Goal: Task Accomplishment & Management: Complete application form

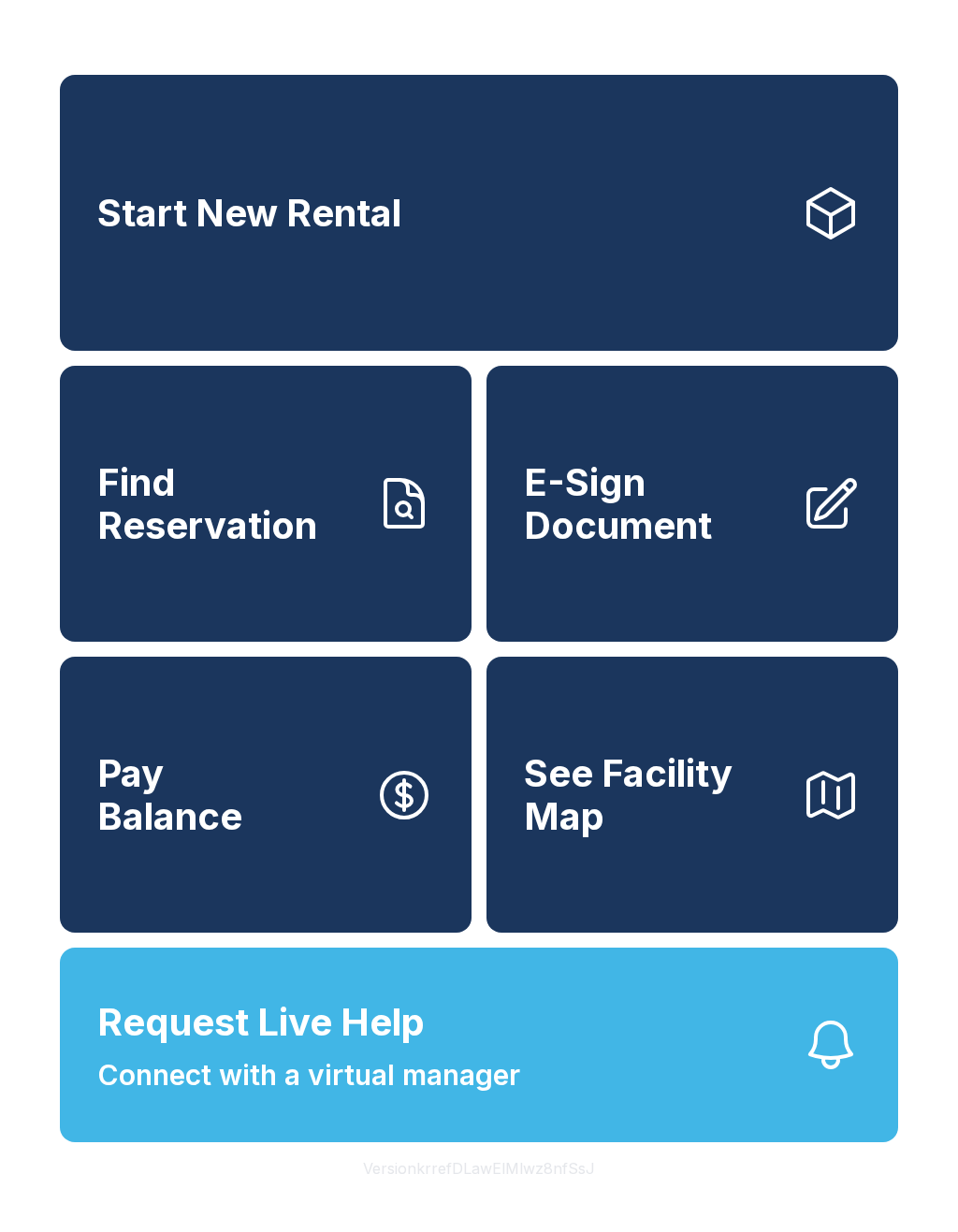
click at [175, 516] on span "Find Reservation" at bounding box center [228, 504] width 262 height 86
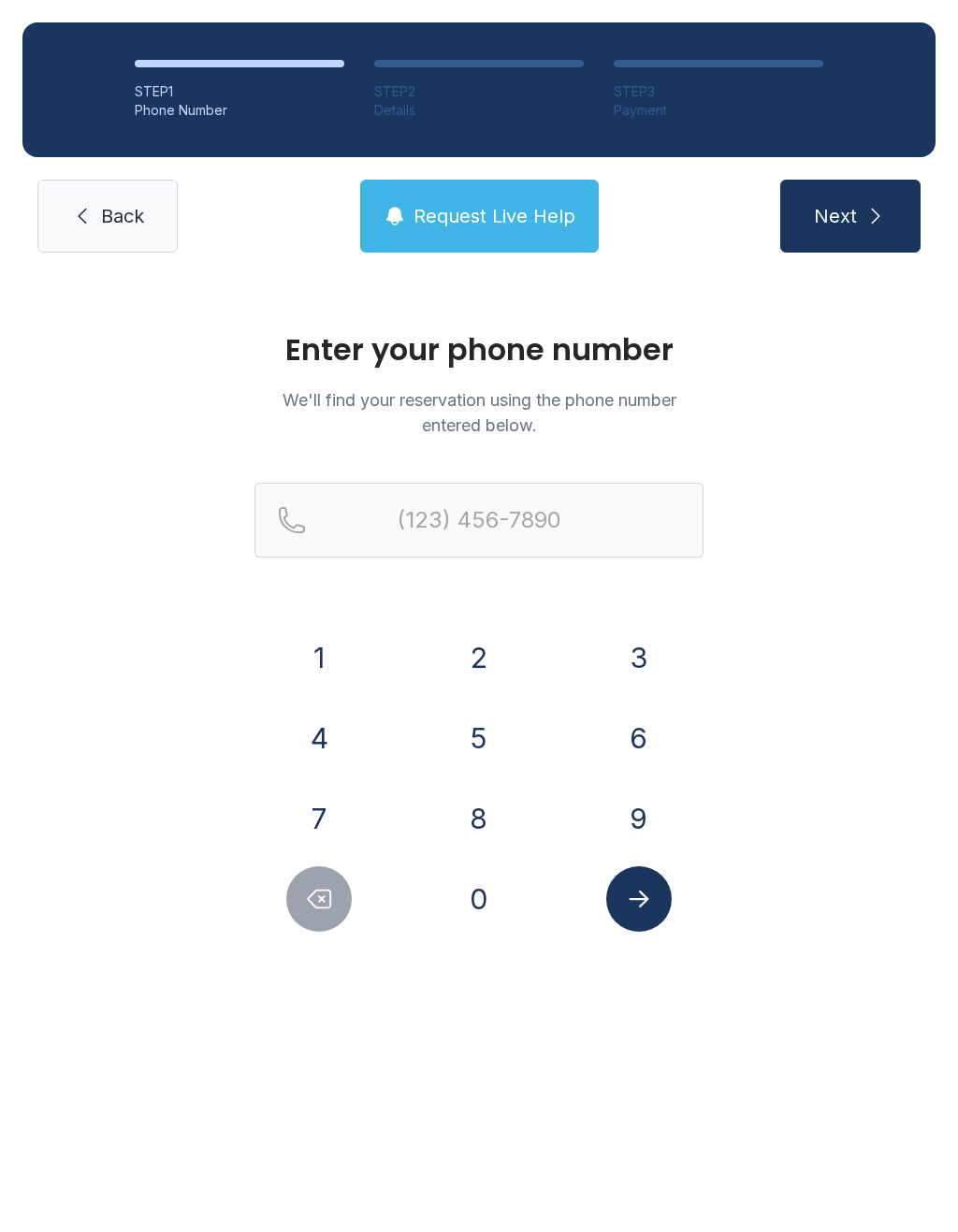
click at [500, 651] on button "2" at bounding box center [478, 657] width 66 height 66
click at [495, 738] on button "5" at bounding box center [478, 738] width 66 height 66
click at [353, 643] on div "1" at bounding box center [319, 657] width 130 height 66
click at [501, 832] on button "8" at bounding box center [478, 818] width 66 height 66
click at [344, 740] on button "4" at bounding box center [318, 738] width 66 height 66
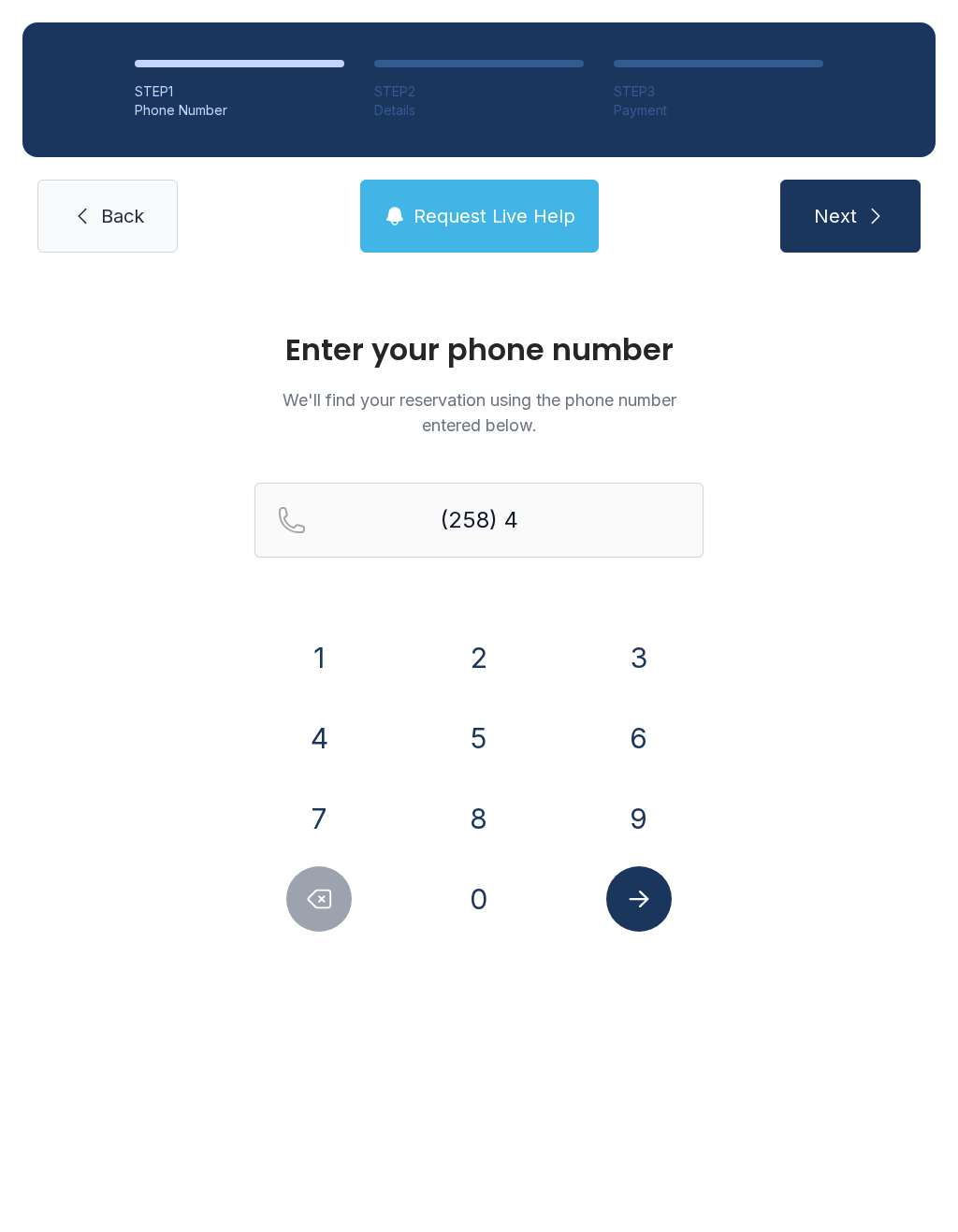
click at [640, 678] on button "3" at bounding box center [639, 657] width 66 height 66
click at [498, 664] on button "2" at bounding box center [478, 657] width 66 height 66
click at [308, 923] on button "Delete number" at bounding box center [318, 898] width 66 height 66
click at [308, 922] on button "Delete number" at bounding box center [318, 898] width 66 height 66
click at [319, 919] on button "Delete number" at bounding box center [318, 898] width 66 height 66
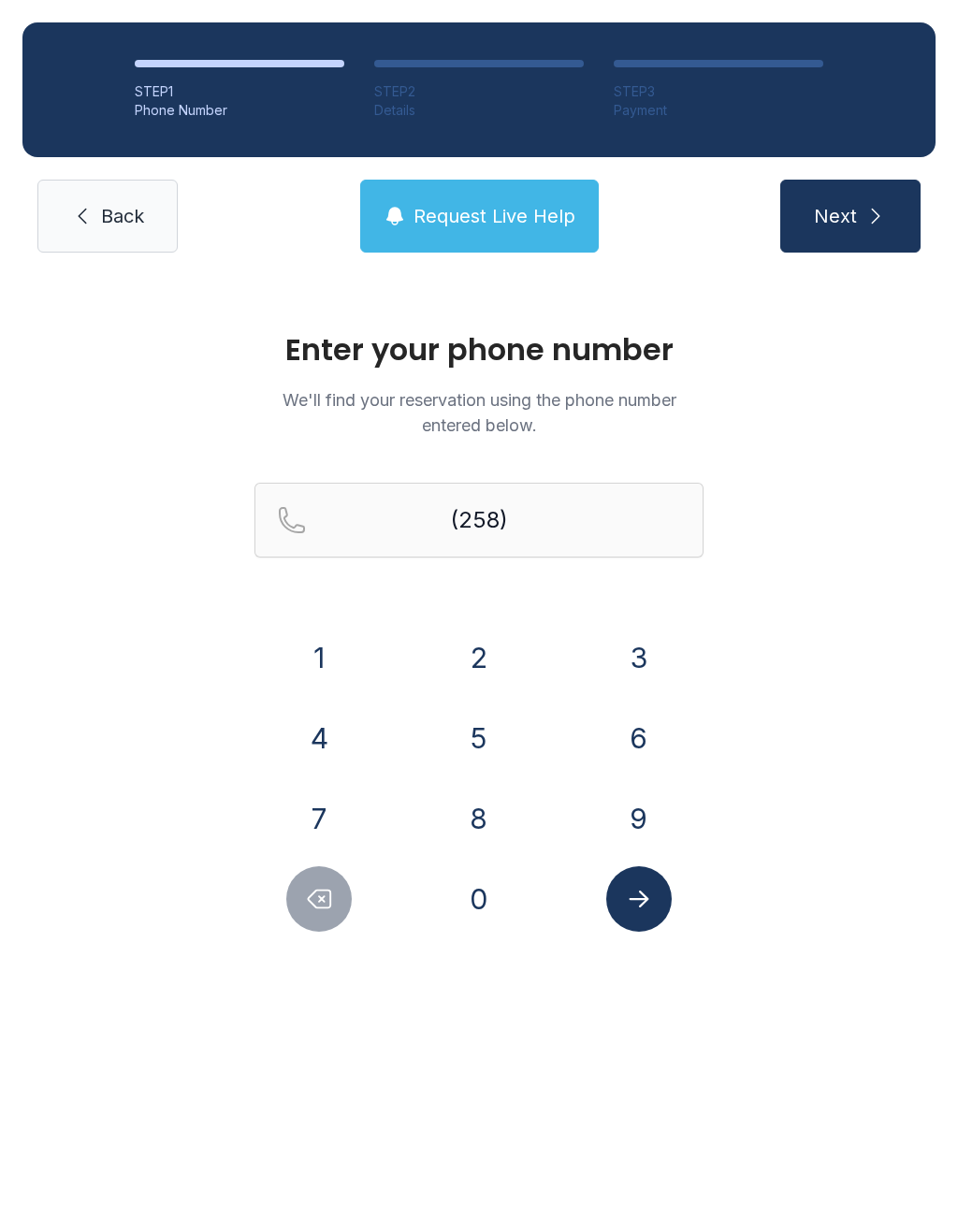
click at [318, 918] on button "Delete number" at bounding box center [318, 898] width 66 height 66
click at [313, 918] on button "Delete number" at bounding box center [318, 898] width 66 height 66
type input "(2"
click at [312, 918] on button "Delete number" at bounding box center [318, 898] width 66 height 66
click at [318, 906] on icon "Delete number" at bounding box center [319, 899] width 29 height 29
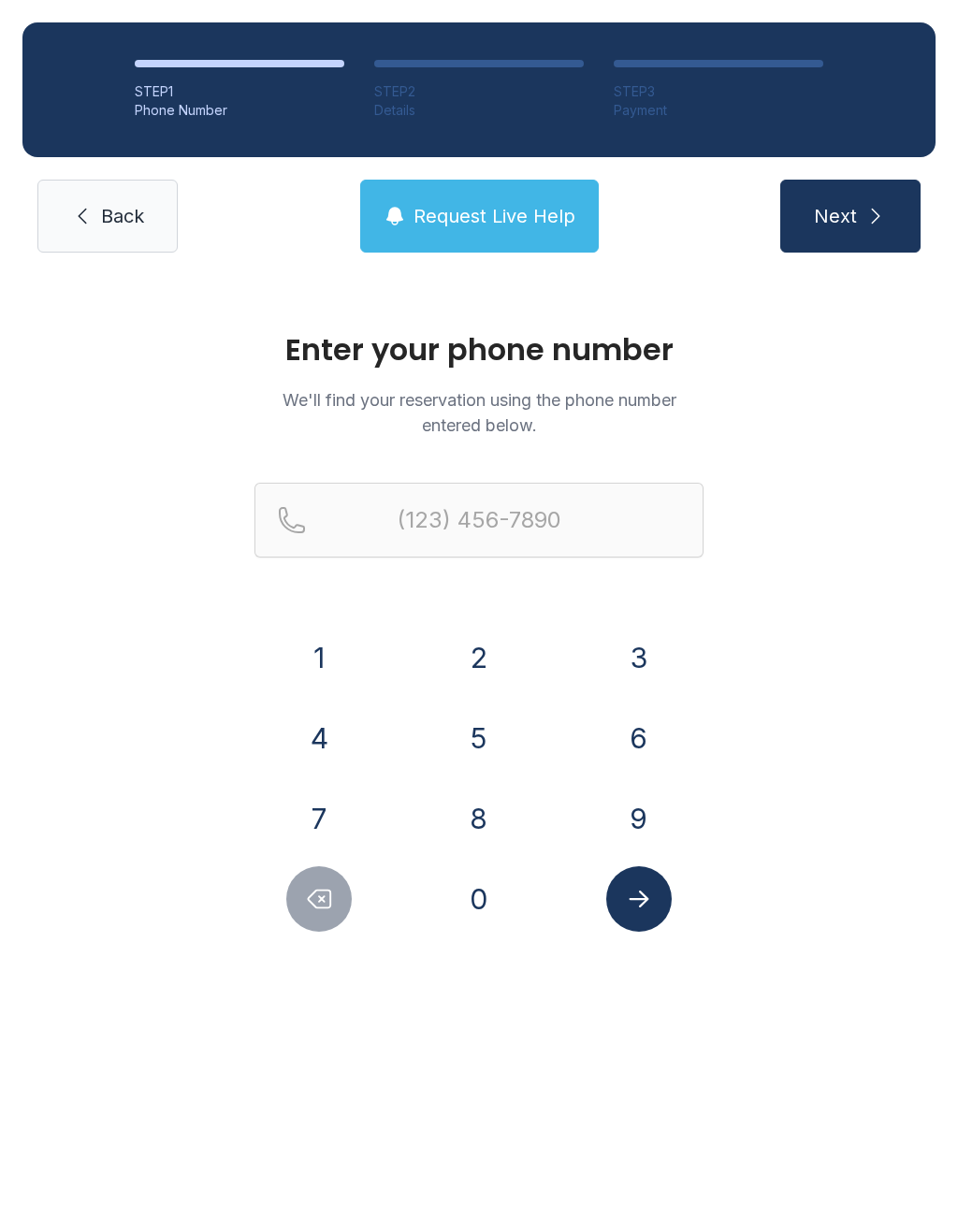
click at [317, 905] on icon "Delete number" at bounding box center [319, 899] width 29 height 29
click at [327, 907] on icon "Delete number" at bounding box center [319, 899] width 29 height 29
click at [327, 906] on icon "Delete number" at bounding box center [319, 899] width 29 height 29
click at [326, 914] on button "Delete number" at bounding box center [318, 898] width 66 height 66
click at [325, 913] on button "Delete number" at bounding box center [318, 898] width 66 height 66
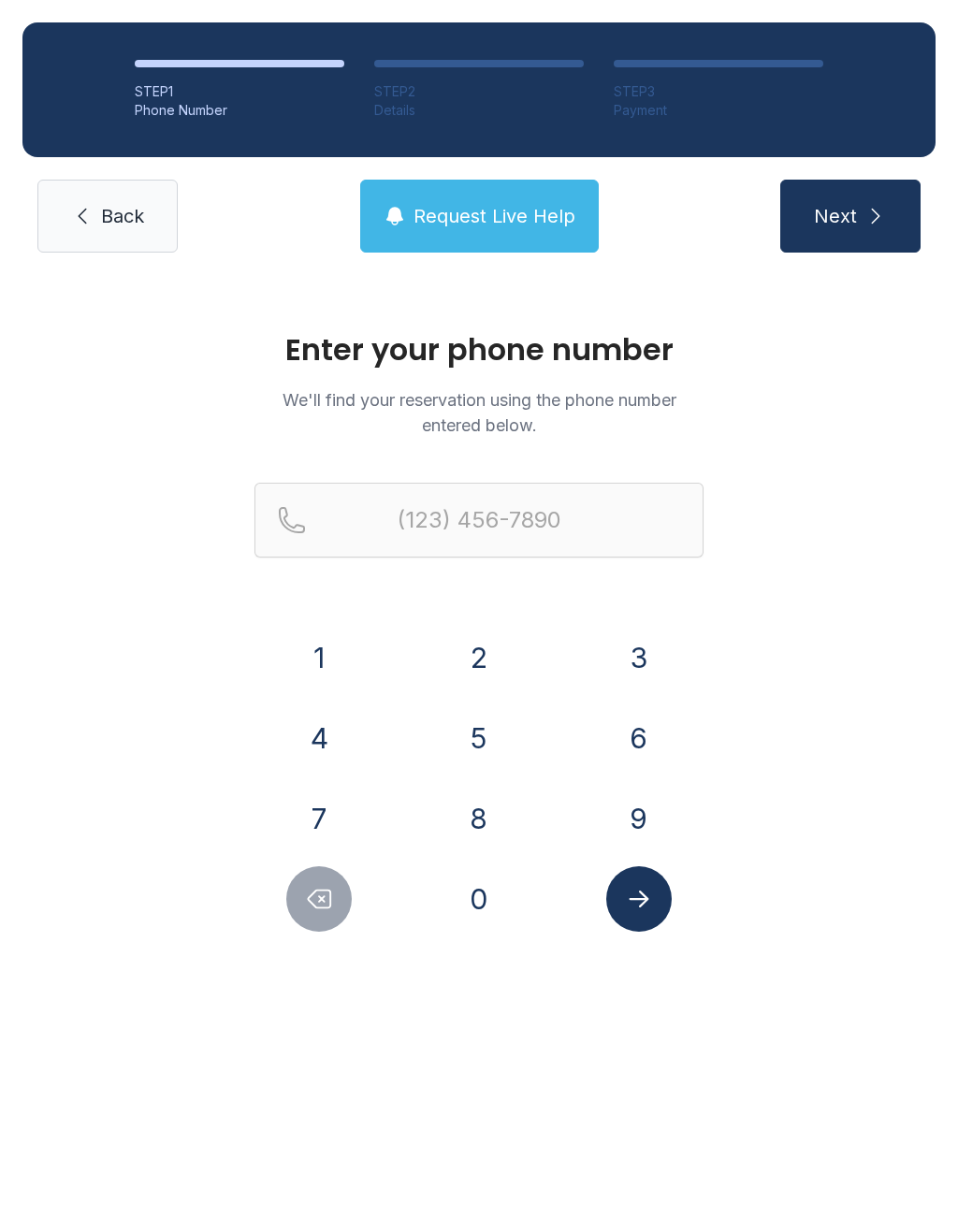
click at [328, 916] on button "Delete number" at bounding box center [318, 898] width 66 height 66
click at [328, 915] on button "Delete number" at bounding box center [318, 898] width 66 height 66
click at [327, 925] on button "Delete number" at bounding box center [318, 898] width 66 height 66
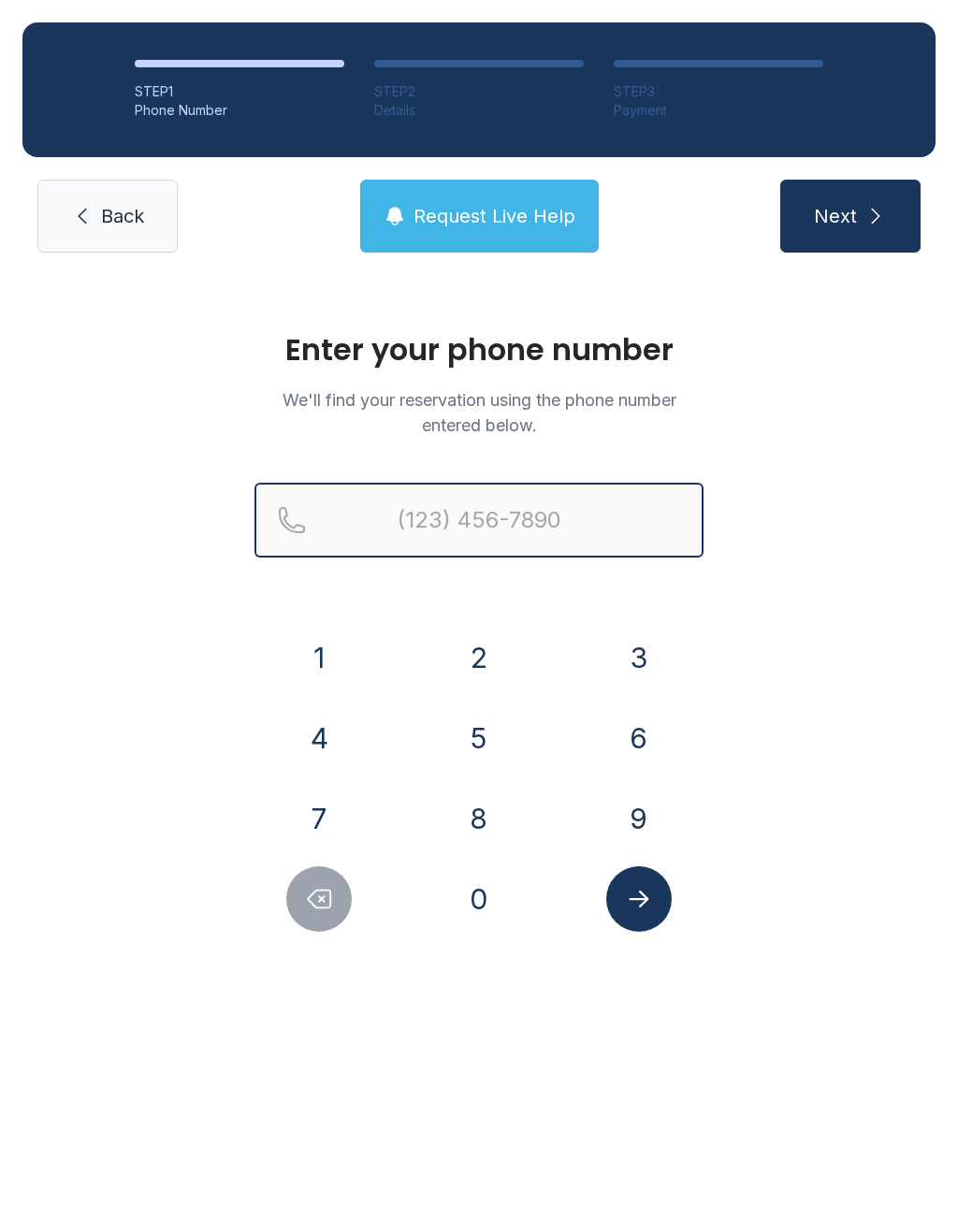
click at [585, 519] on input "Reservation phone number" at bounding box center [479, 520] width 449 height 75
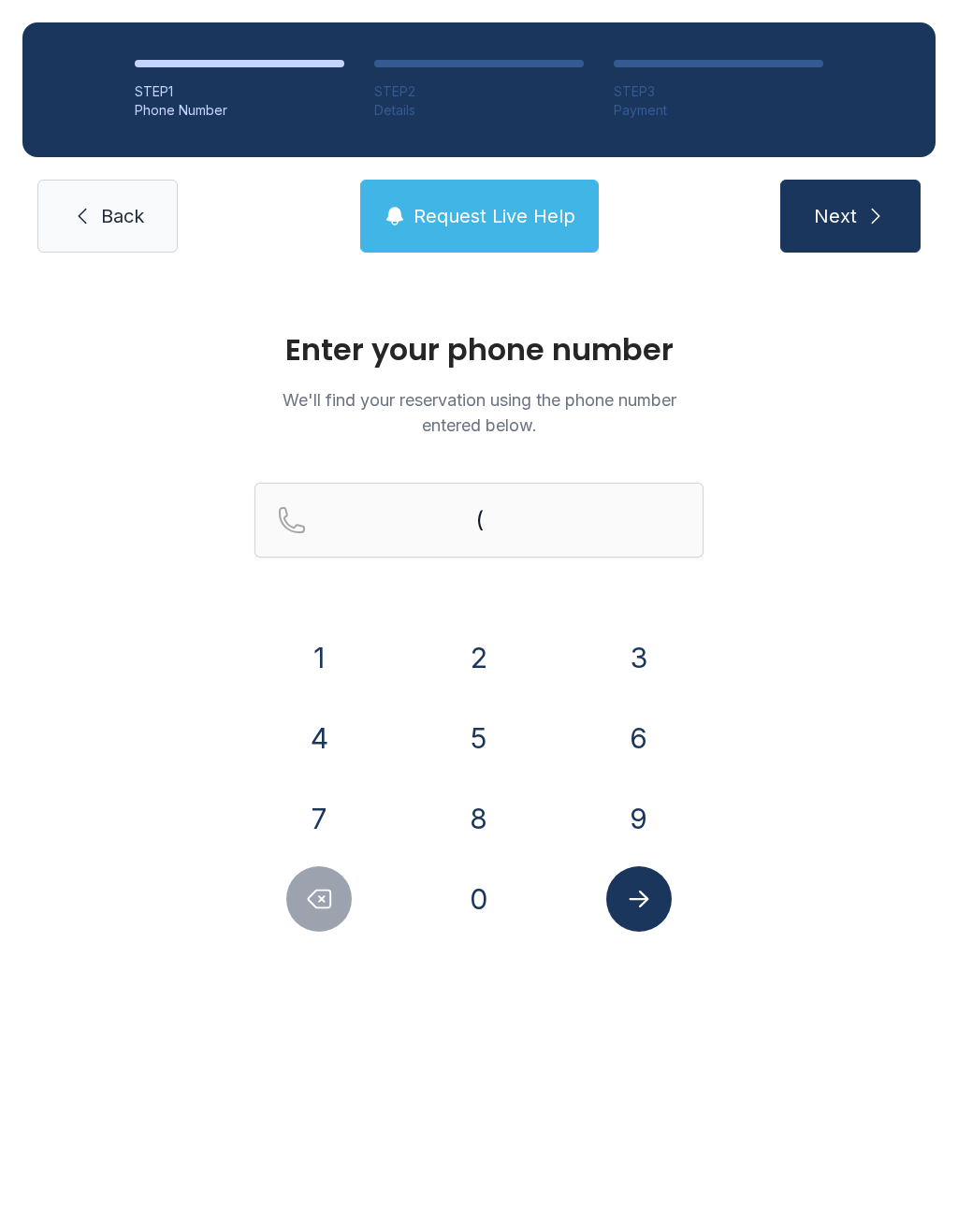
click at [499, 669] on button "2" at bounding box center [478, 657] width 66 height 66
click at [482, 749] on button "5" at bounding box center [478, 738] width 66 height 66
click at [332, 675] on button "1" at bounding box center [318, 657] width 66 height 66
click at [652, 824] on button "9" at bounding box center [639, 818] width 66 height 66
click at [331, 813] on button "7" at bounding box center [318, 818] width 66 height 66
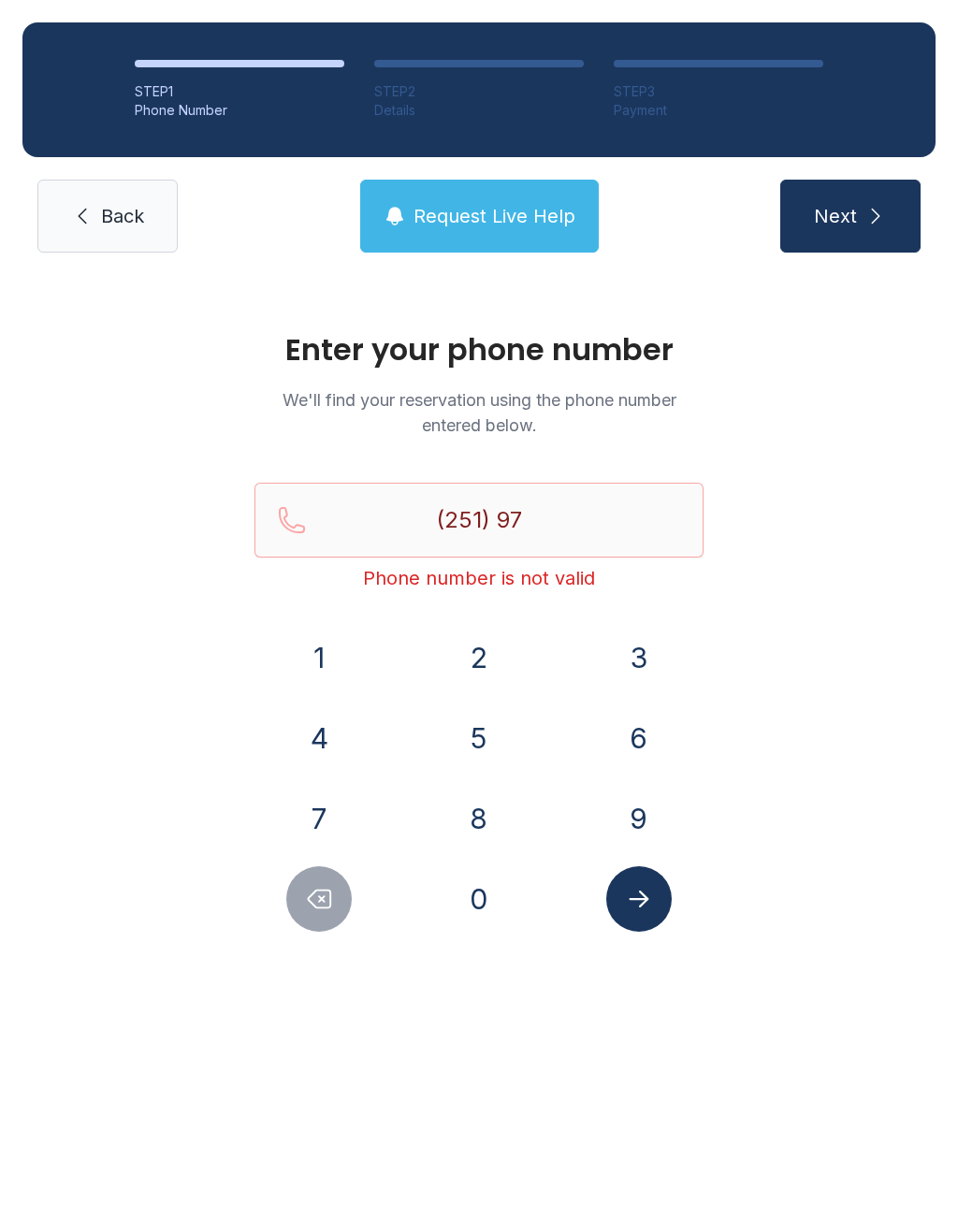
click at [451, 809] on button "8" at bounding box center [478, 818] width 66 height 66
click at [326, 764] on button "4" at bounding box center [318, 738] width 66 height 66
click at [628, 669] on button "3" at bounding box center [639, 657] width 66 height 66
click at [480, 661] on button "2" at bounding box center [478, 657] width 66 height 66
click at [640, 825] on button "9" at bounding box center [639, 818] width 66 height 66
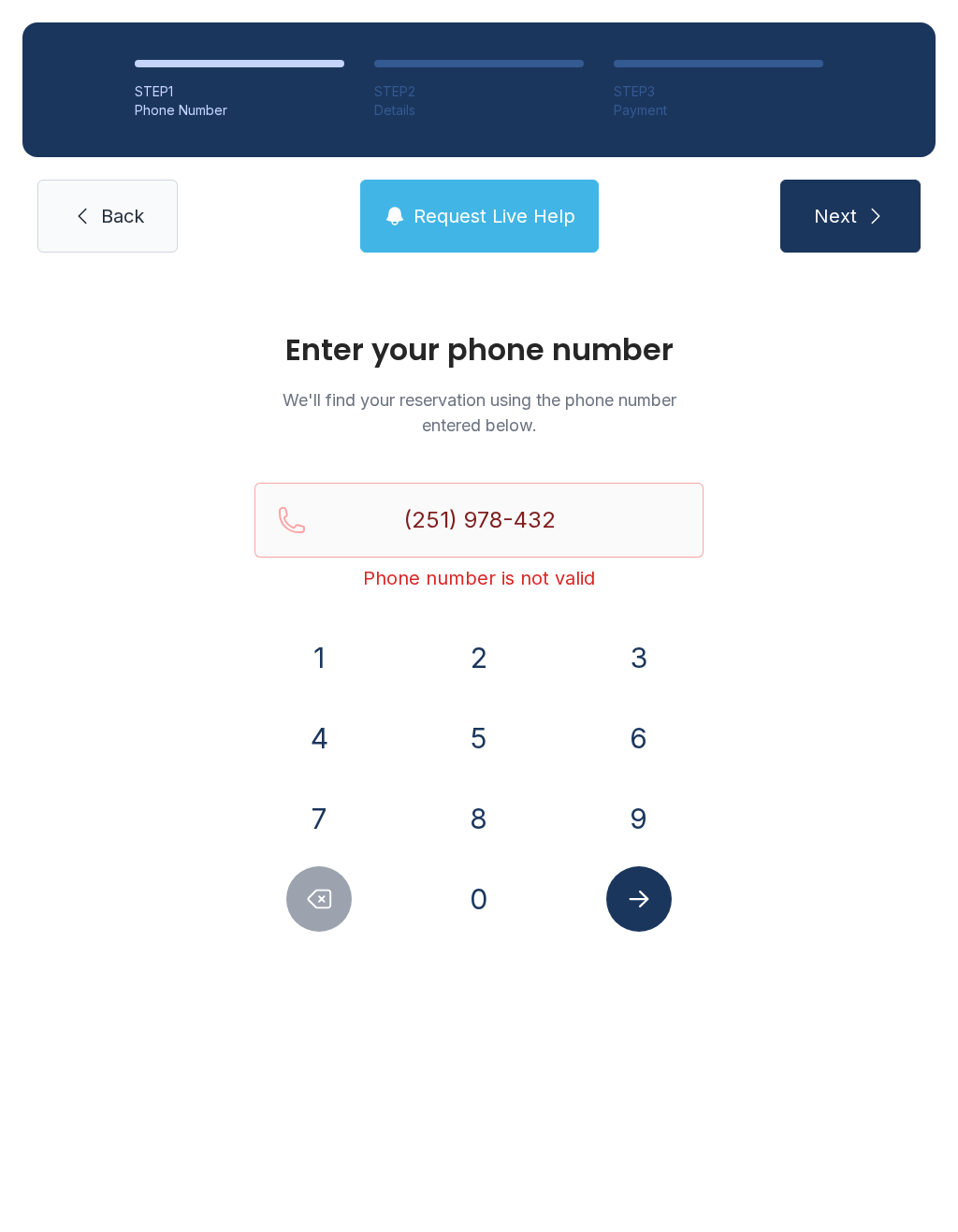
type input "[PHONE_NUMBER]"
click at [639, 901] on icon "Submit lookup form" at bounding box center [639, 899] width 29 height 29
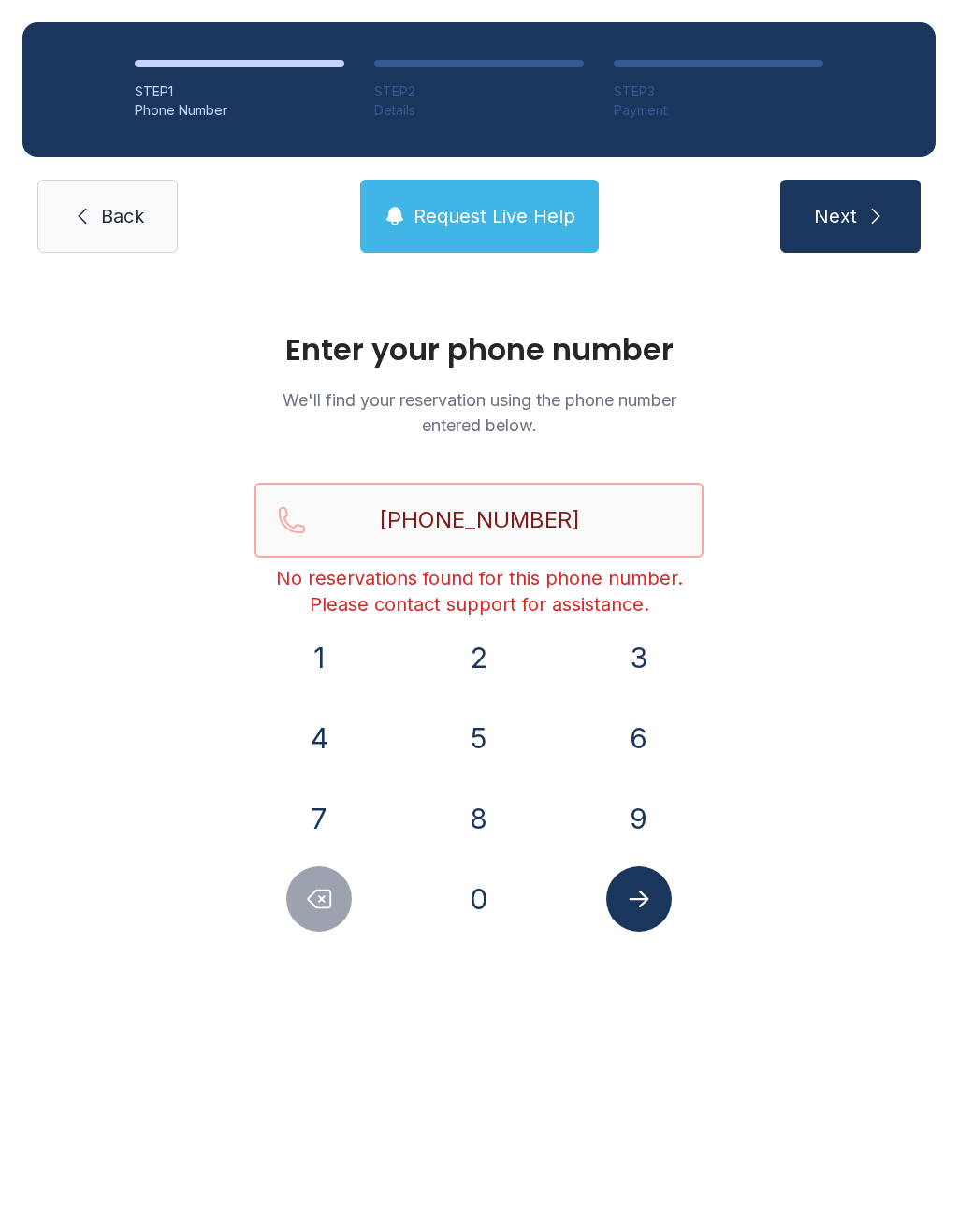
click at [575, 506] on input "[PHONE_NUMBER]" at bounding box center [479, 520] width 449 height 75
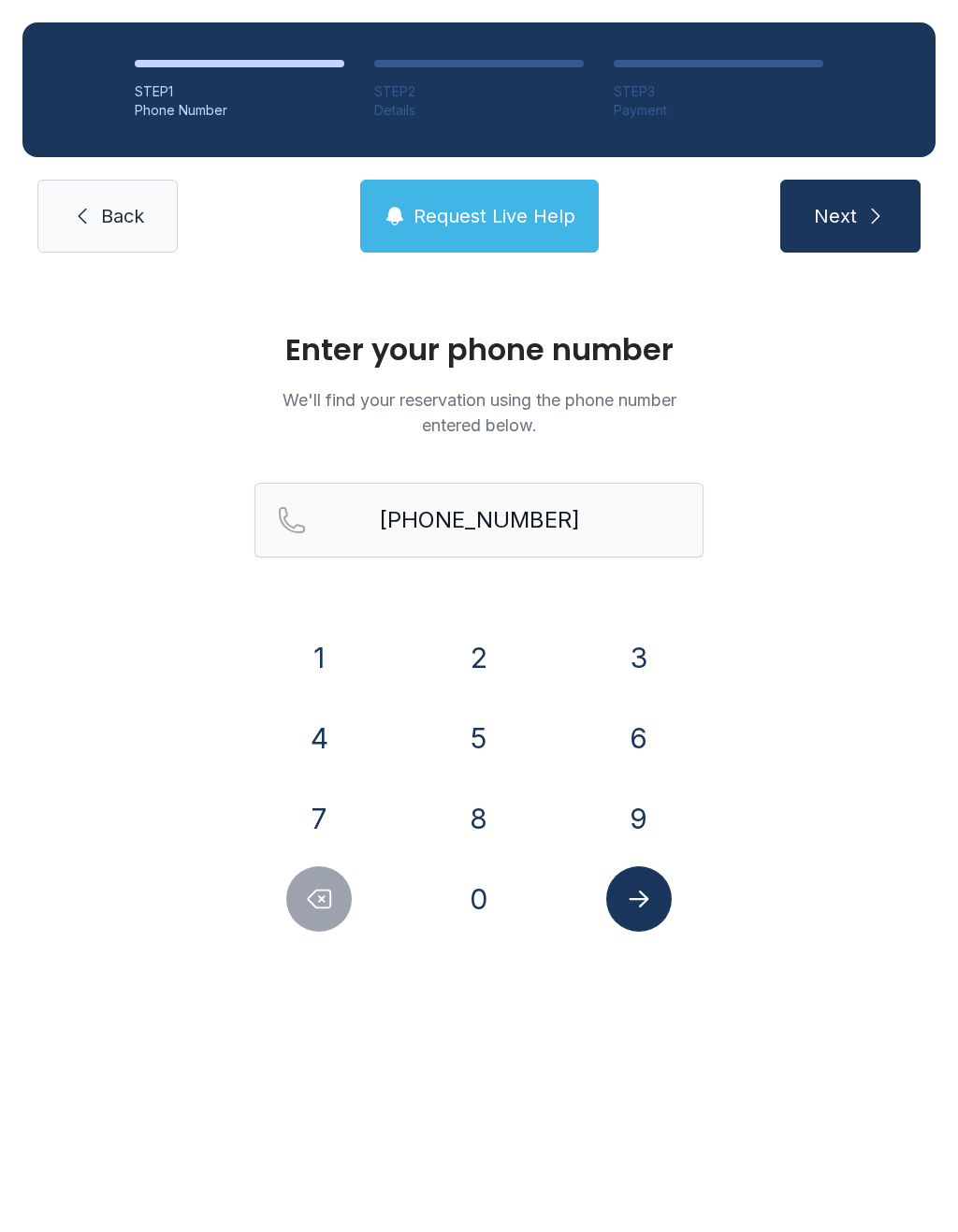
click at [642, 891] on icon "Submit lookup form" at bounding box center [639, 899] width 29 height 29
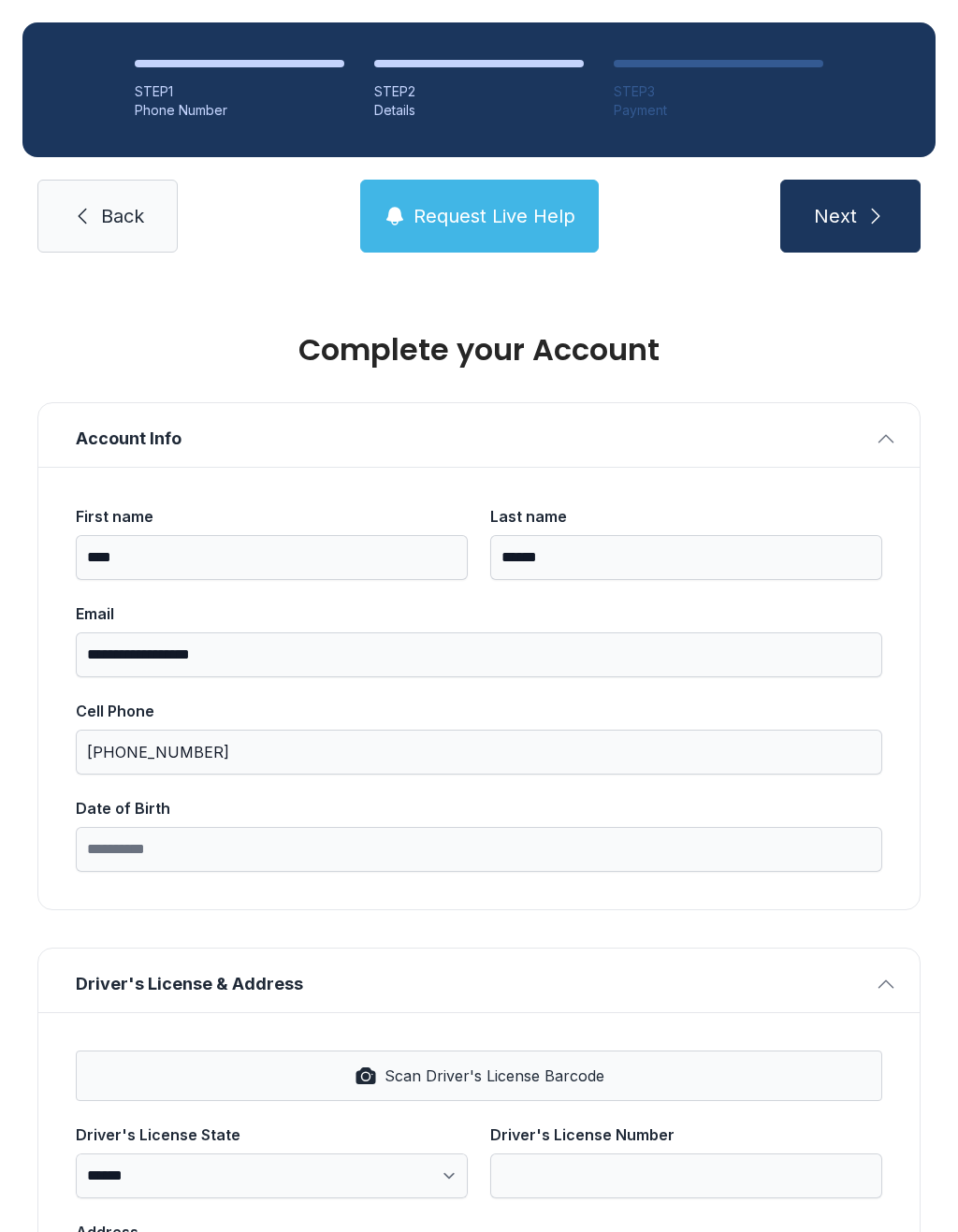
click at [119, 221] on span "Back" at bounding box center [122, 217] width 43 height 27
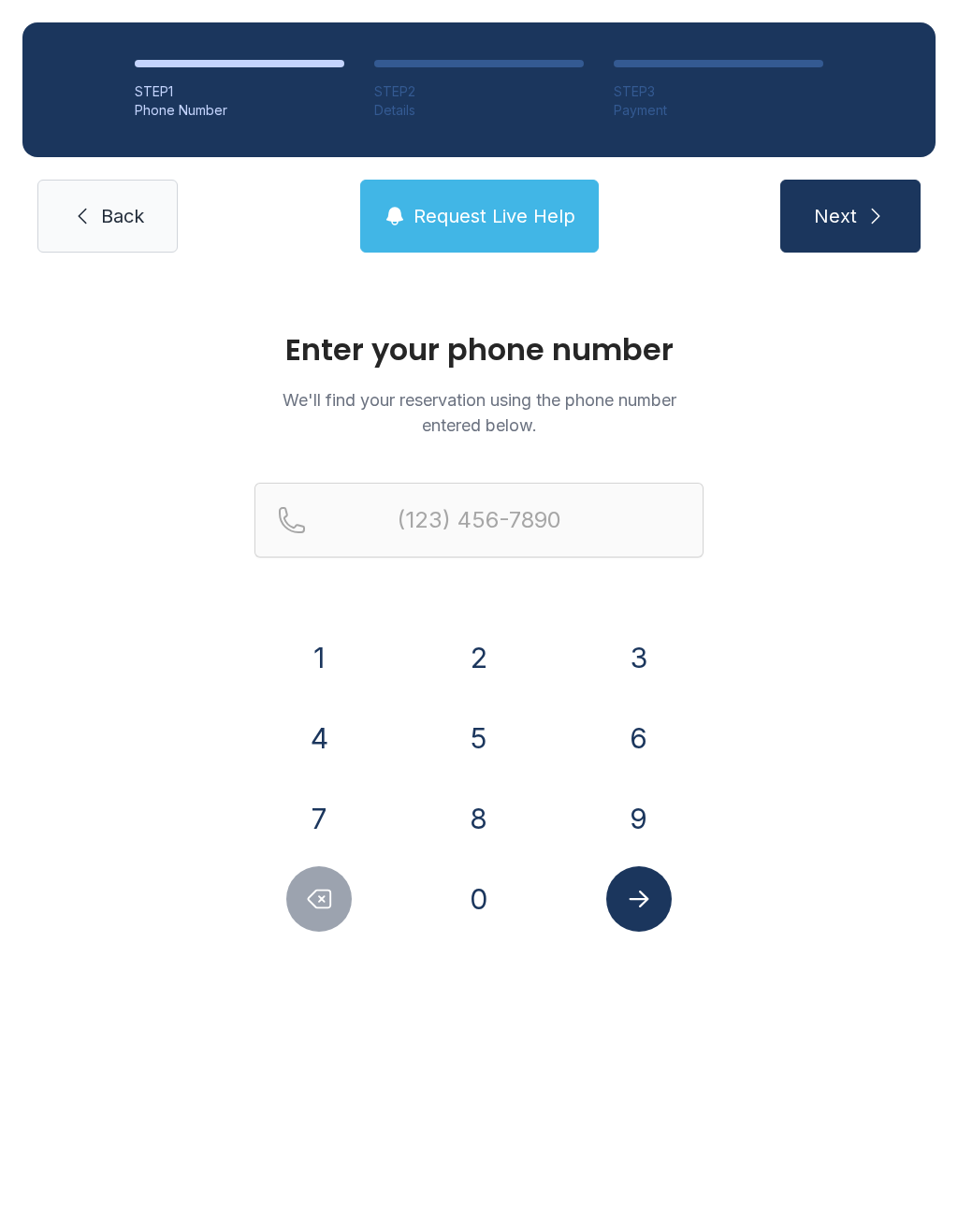
click at [124, 232] on link "Back" at bounding box center [107, 216] width 141 height 73
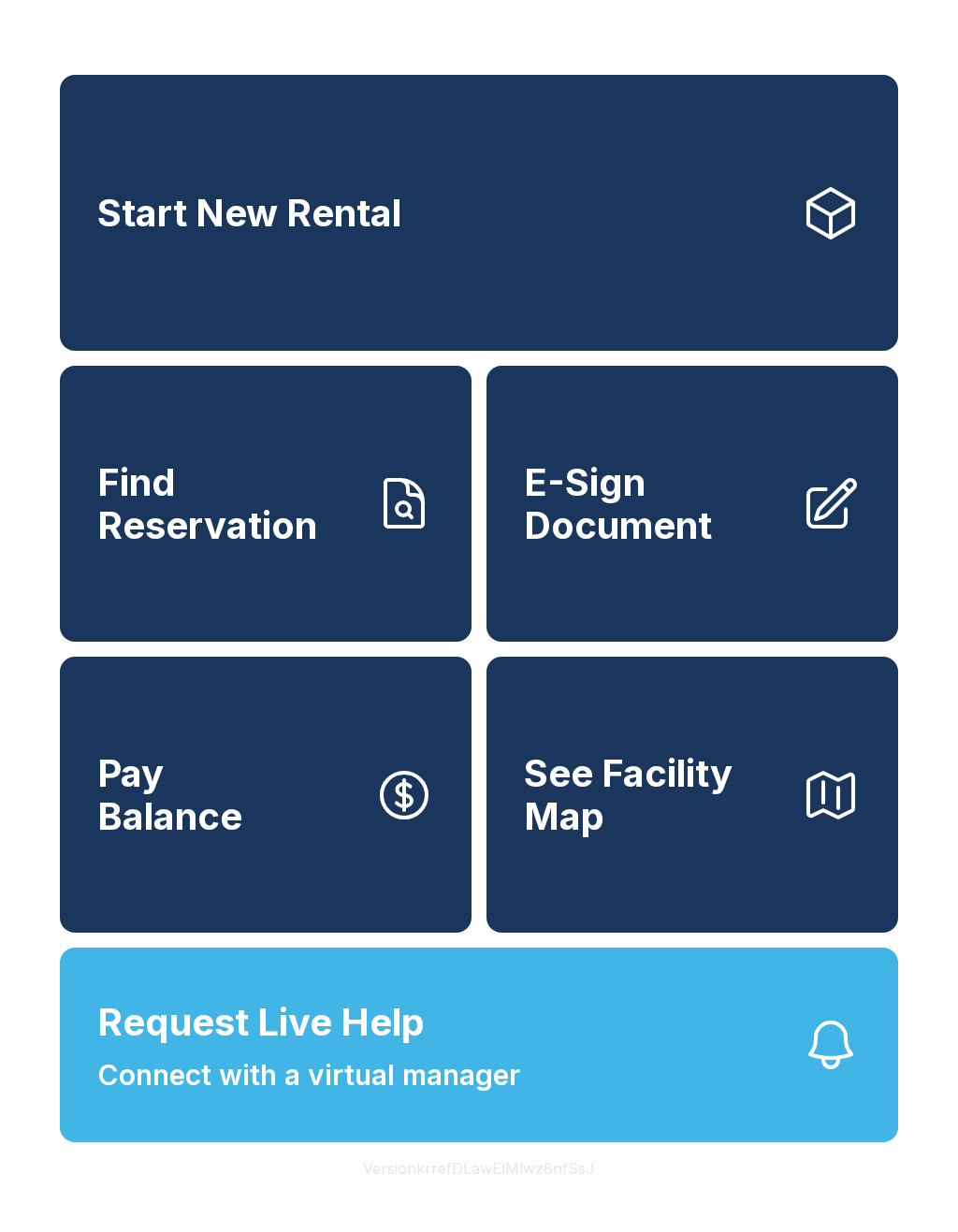
click at [301, 585] on link "Find Reservation" at bounding box center [265, 504] width 412 height 276
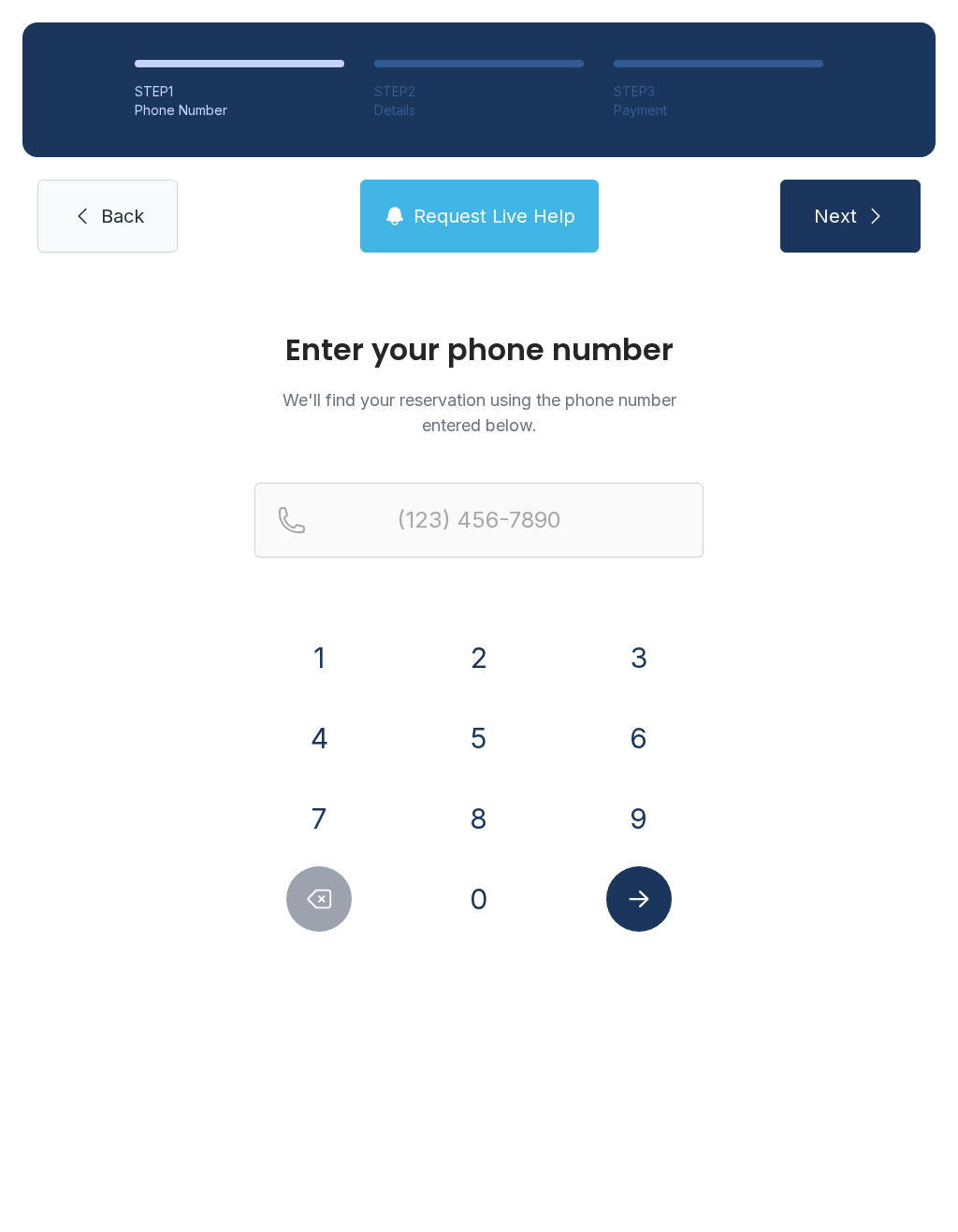
click at [494, 645] on button "2" at bounding box center [478, 657] width 66 height 66
click at [483, 742] on button "5" at bounding box center [478, 738] width 66 height 66
click at [347, 652] on button "1" at bounding box center [318, 657] width 66 height 66
click at [659, 801] on button "9" at bounding box center [639, 818] width 66 height 66
click at [333, 807] on button "7" at bounding box center [318, 818] width 66 height 66
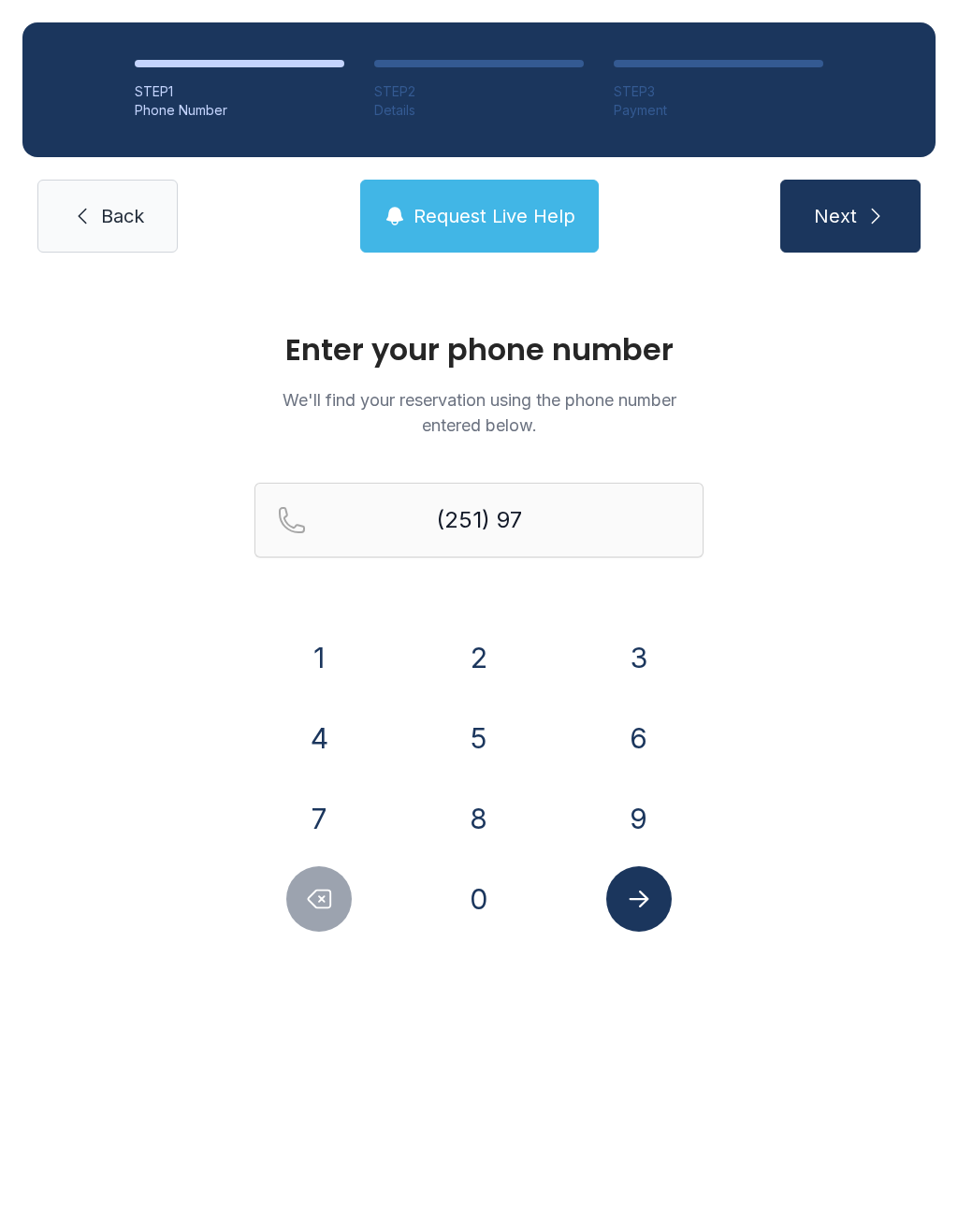
click at [506, 829] on button "8" at bounding box center [478, 818] width 66 height 66
click at [341, 722] on button "4" at bounding box center [318, 738] width 66 height 66
click at [636, 645] on button "3" at bounding box center [639, 657] width 66 height 66
click at [501, 651] on button "2" at bounding box center [478, 657] width 66 height 66
click at [670, 816] on button "9" at bounding box center [639, 818] width 66 height 66
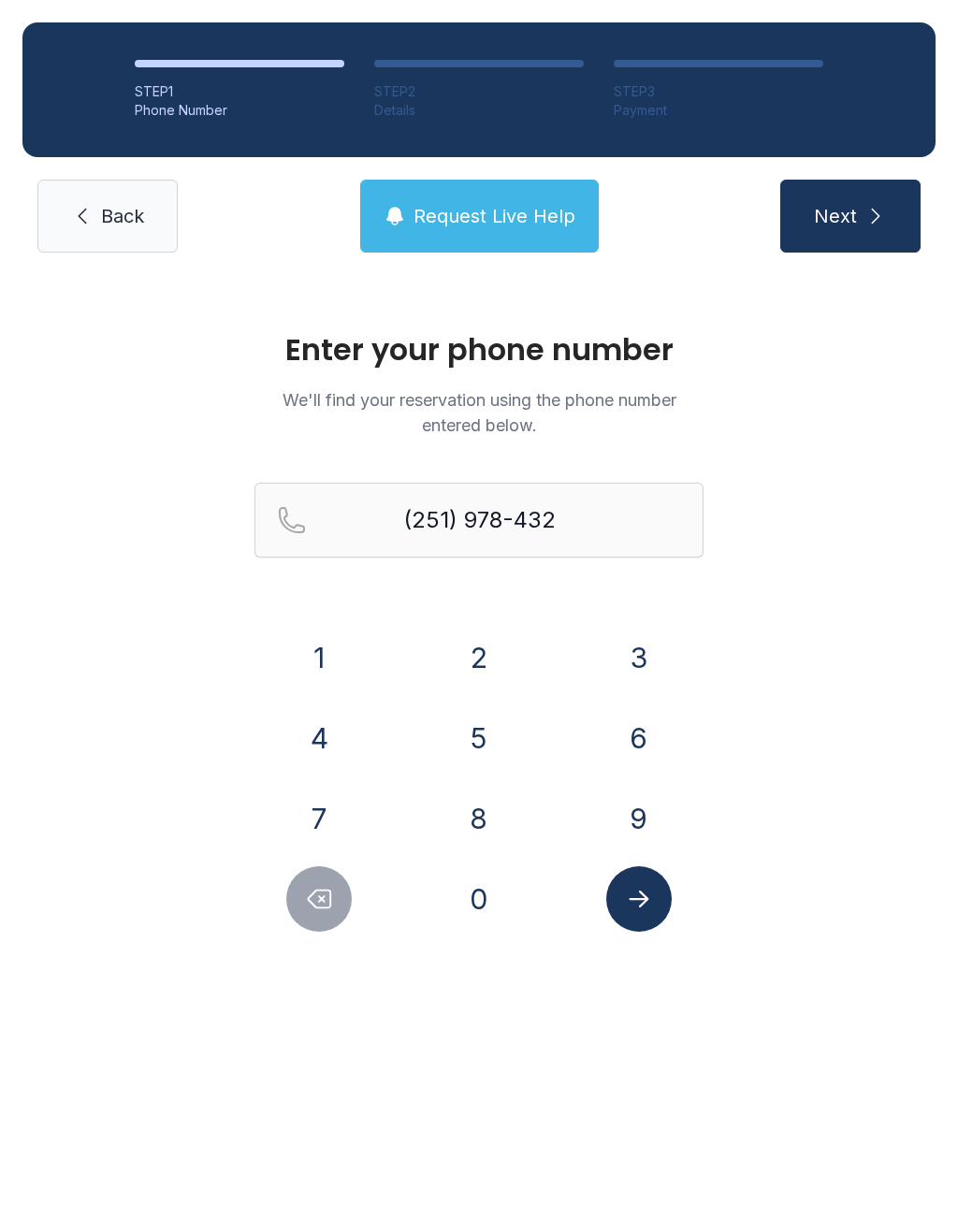
type input "[PHONE_NUMBER]"
click at [865, 197] on button "Next" at bounding box center [851, 216] width 141 height 73
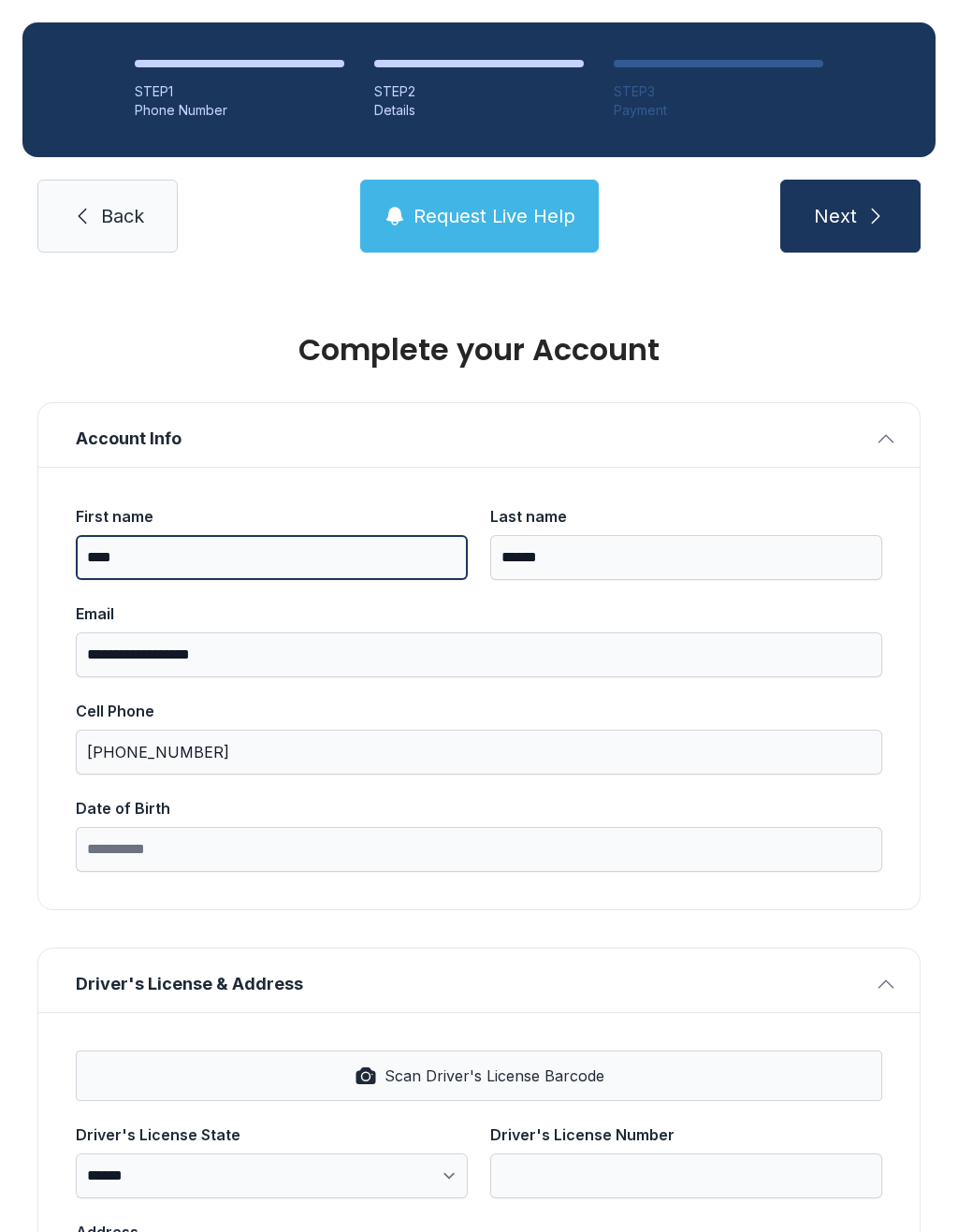
click at [150, 572] on input "****" at bounding box center [272, 557] width 392 height 45
type input "****"
click at [861, 221] on button "Next" at bounding box center [851, 216] width 141 height 73
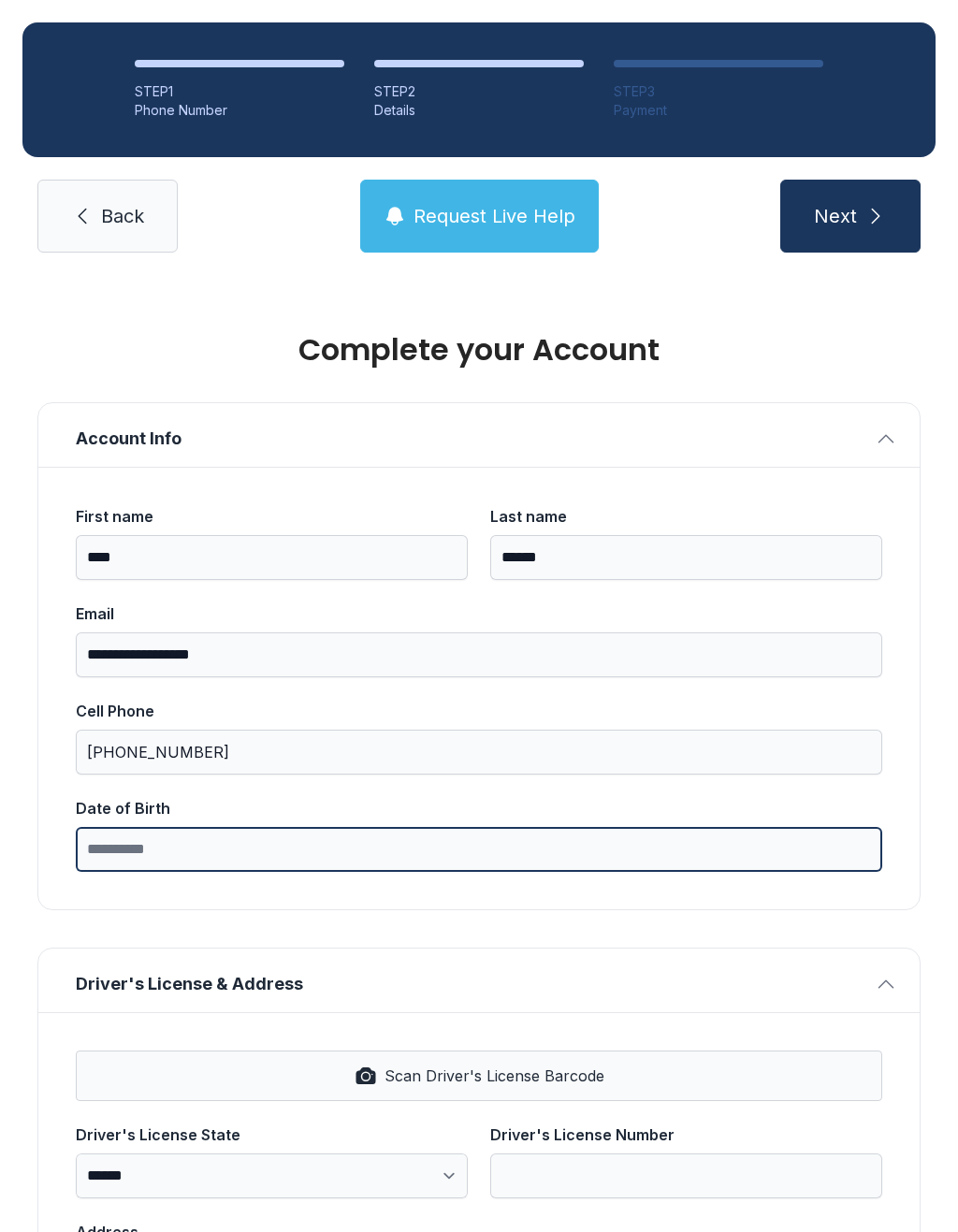
scroll to position [46, 0]
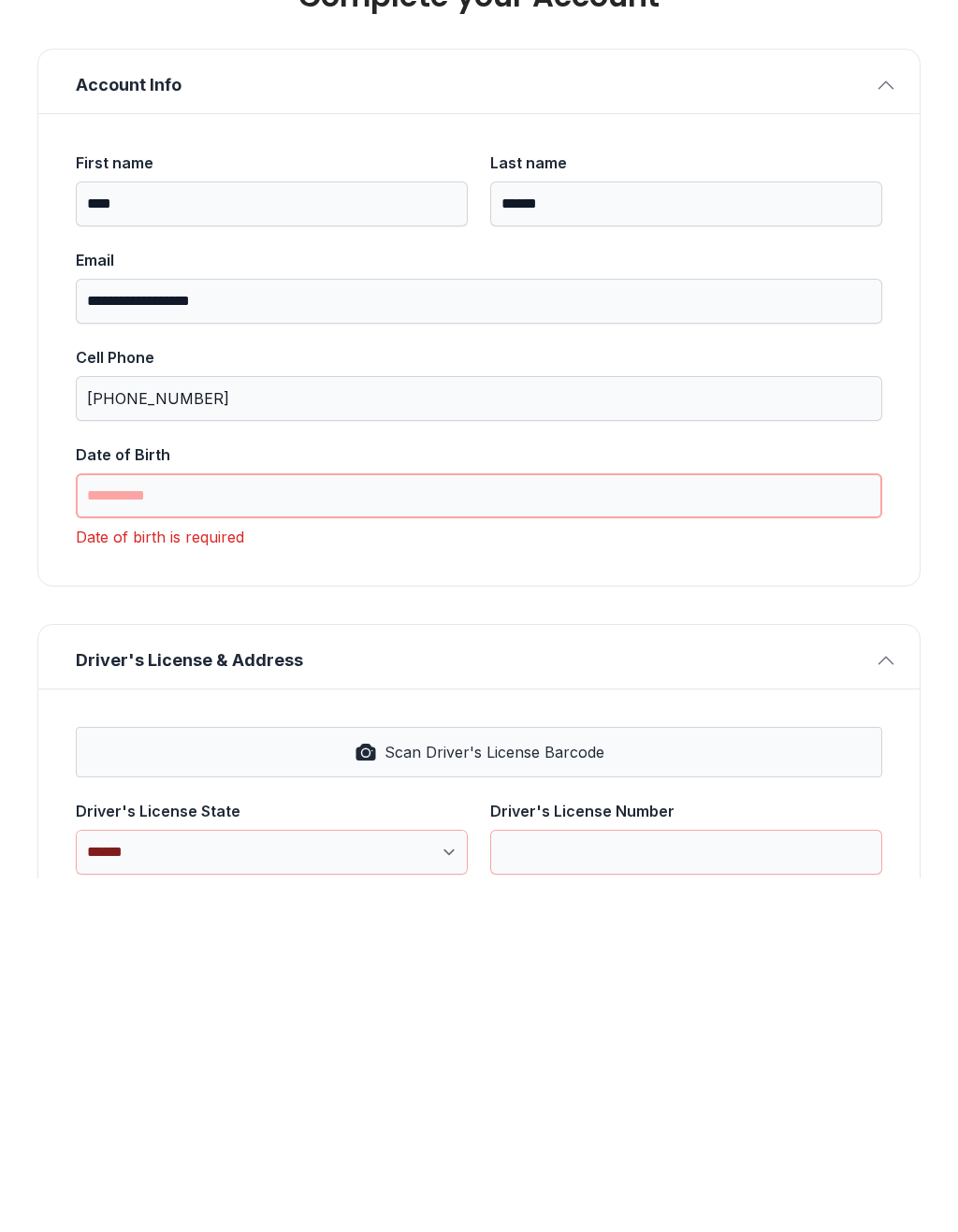
click at [197, 827] on input "Date of Birth" at bounding box center [479, 849] width 806 height 45
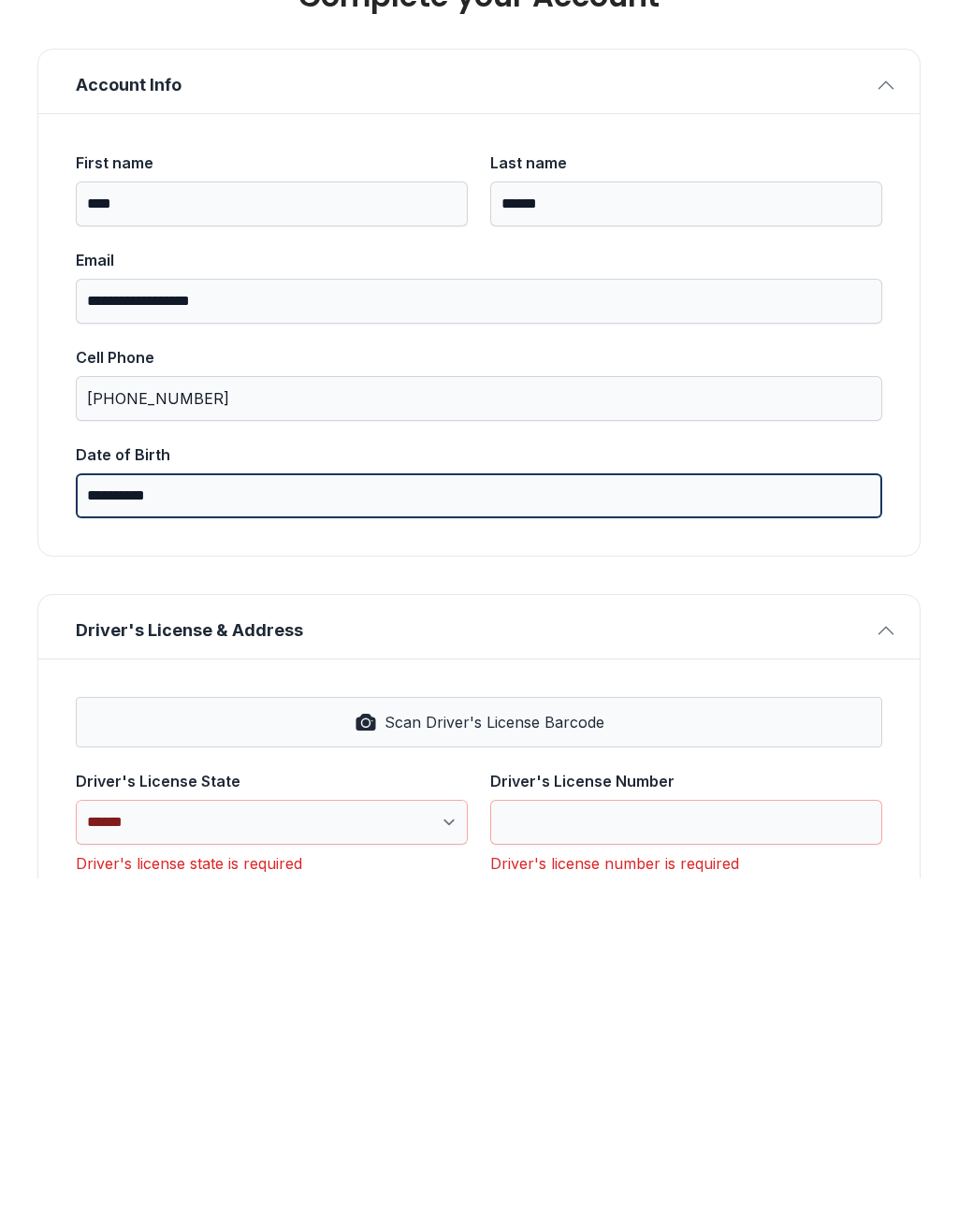
type input "**********"
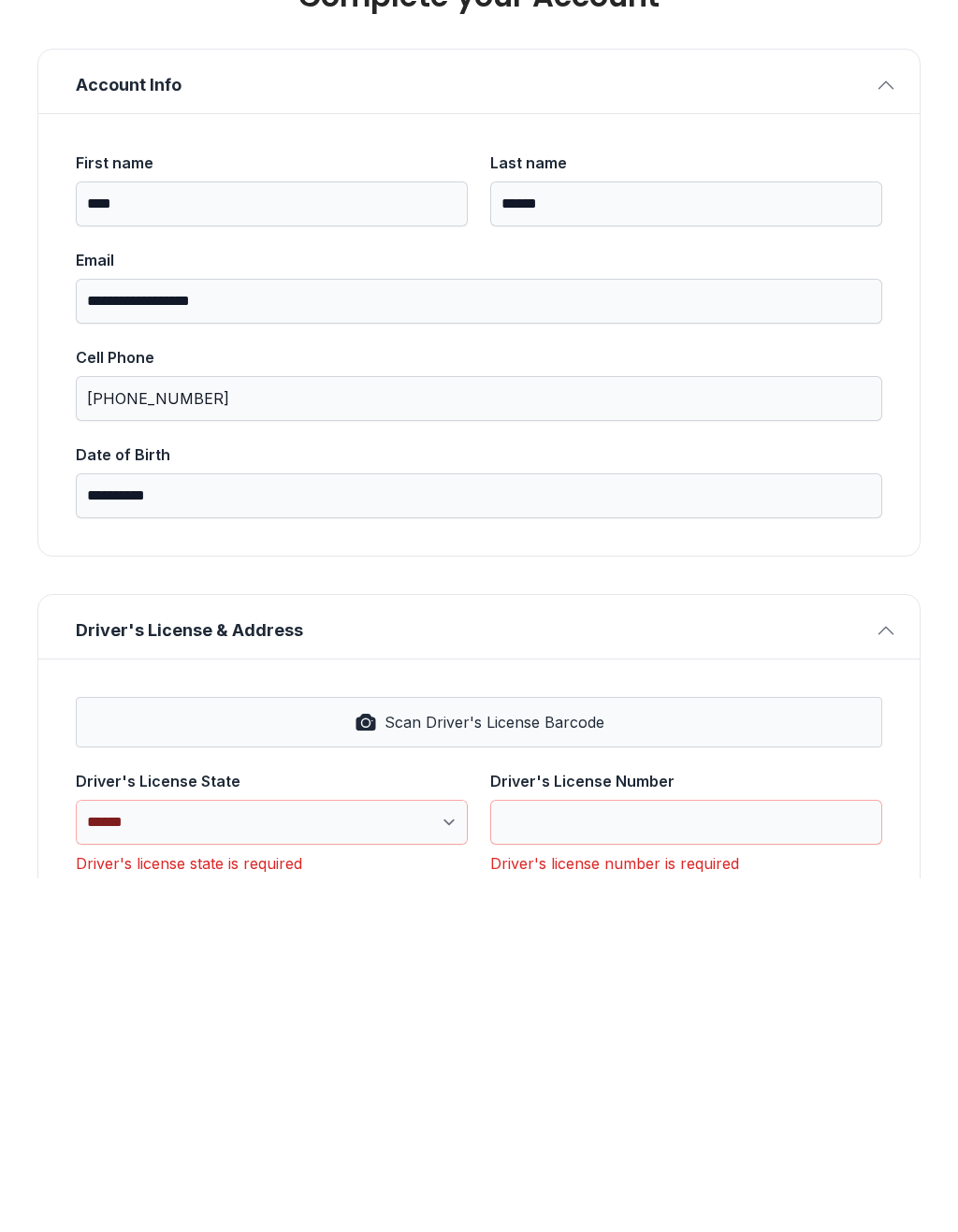
click at [481, 1065] on span "Scan Driver's License Barcode" at bounding box center [493, 1076] width 220 height 23
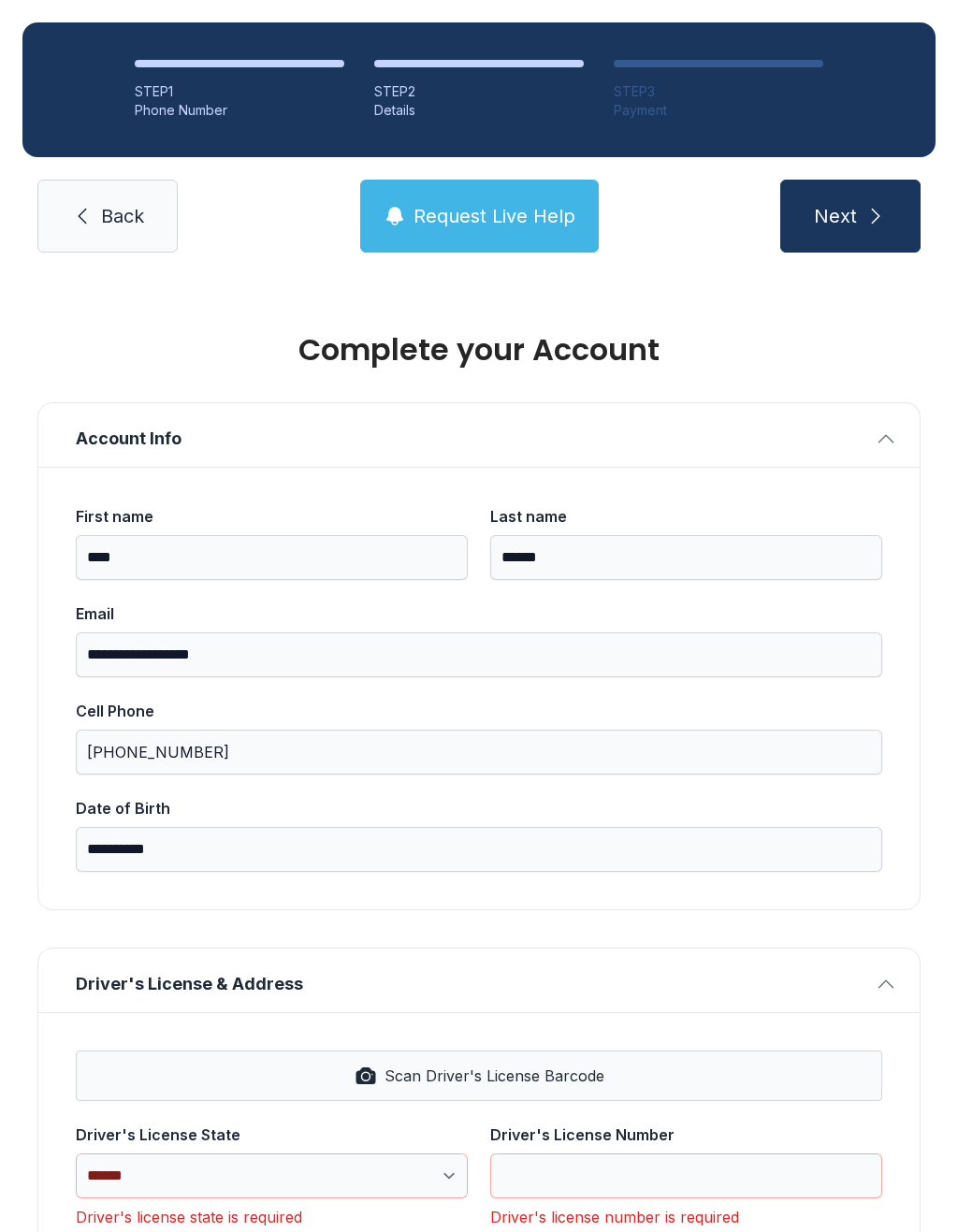
select select "**"
type input "*******"
type input "**********"
type input "*****"
select select "**"
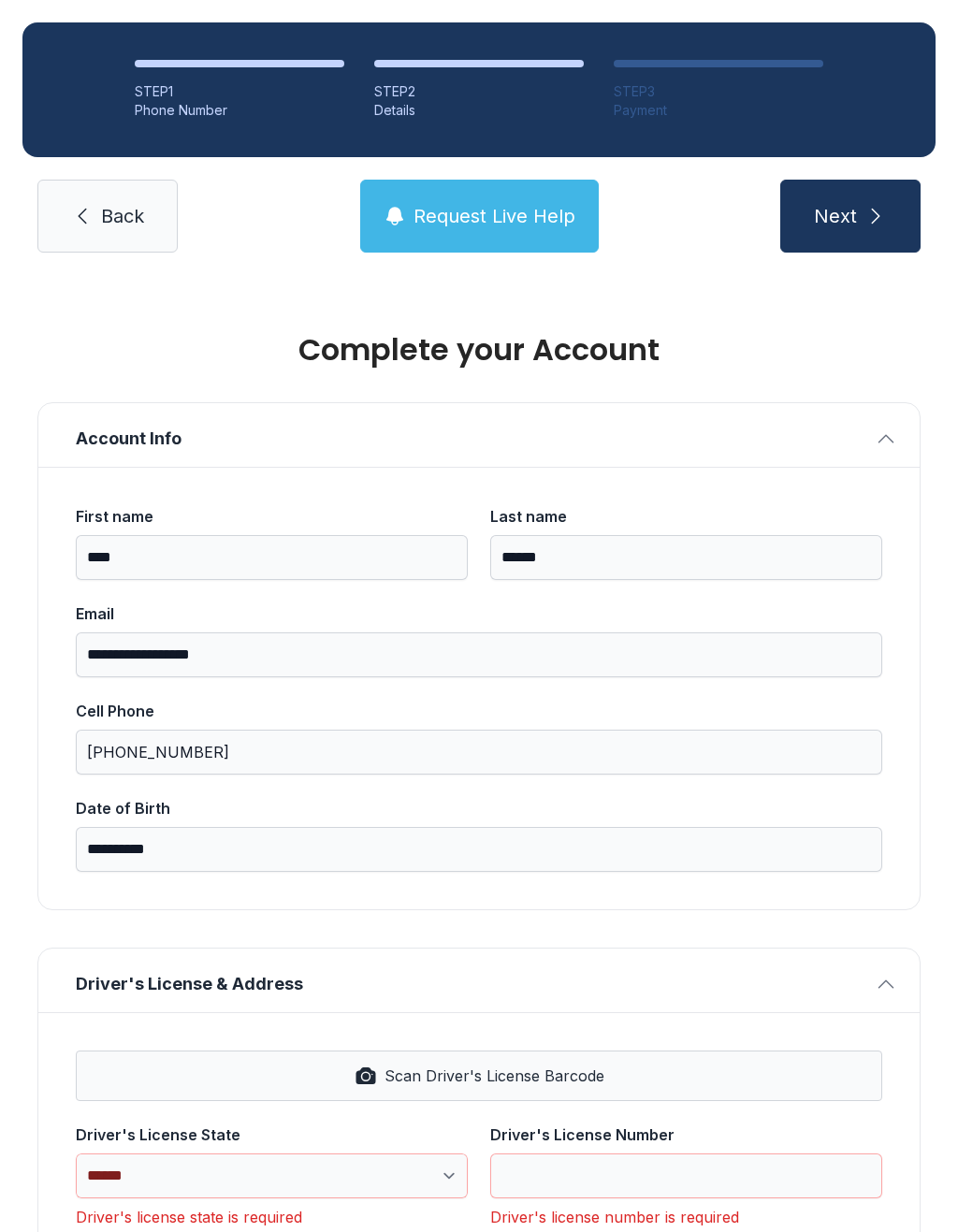
type input "*****"
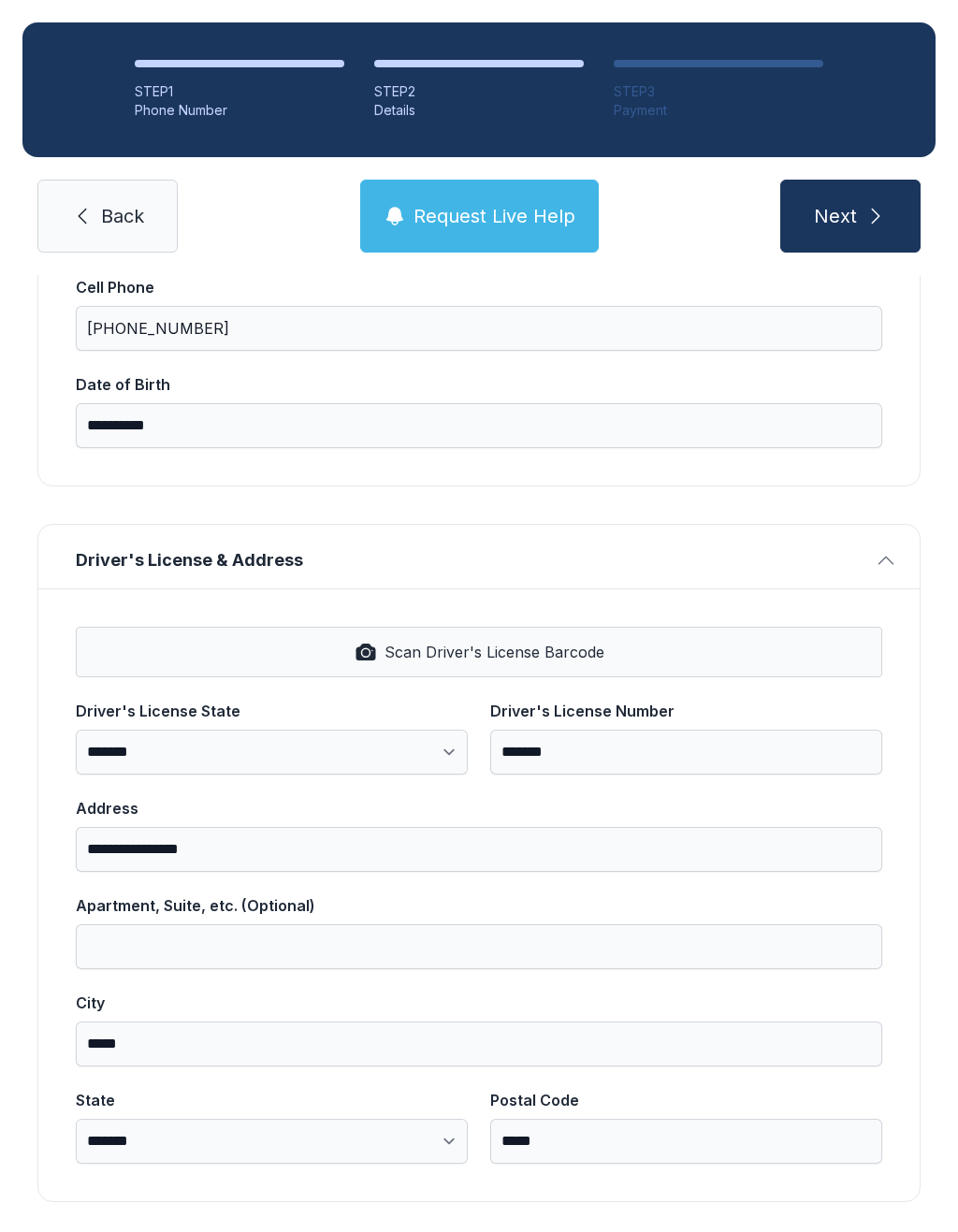
scroll to position [423, 0]
click at [879, 205] on icon "submit" at bounding box center [875, 217] width 23 height 23
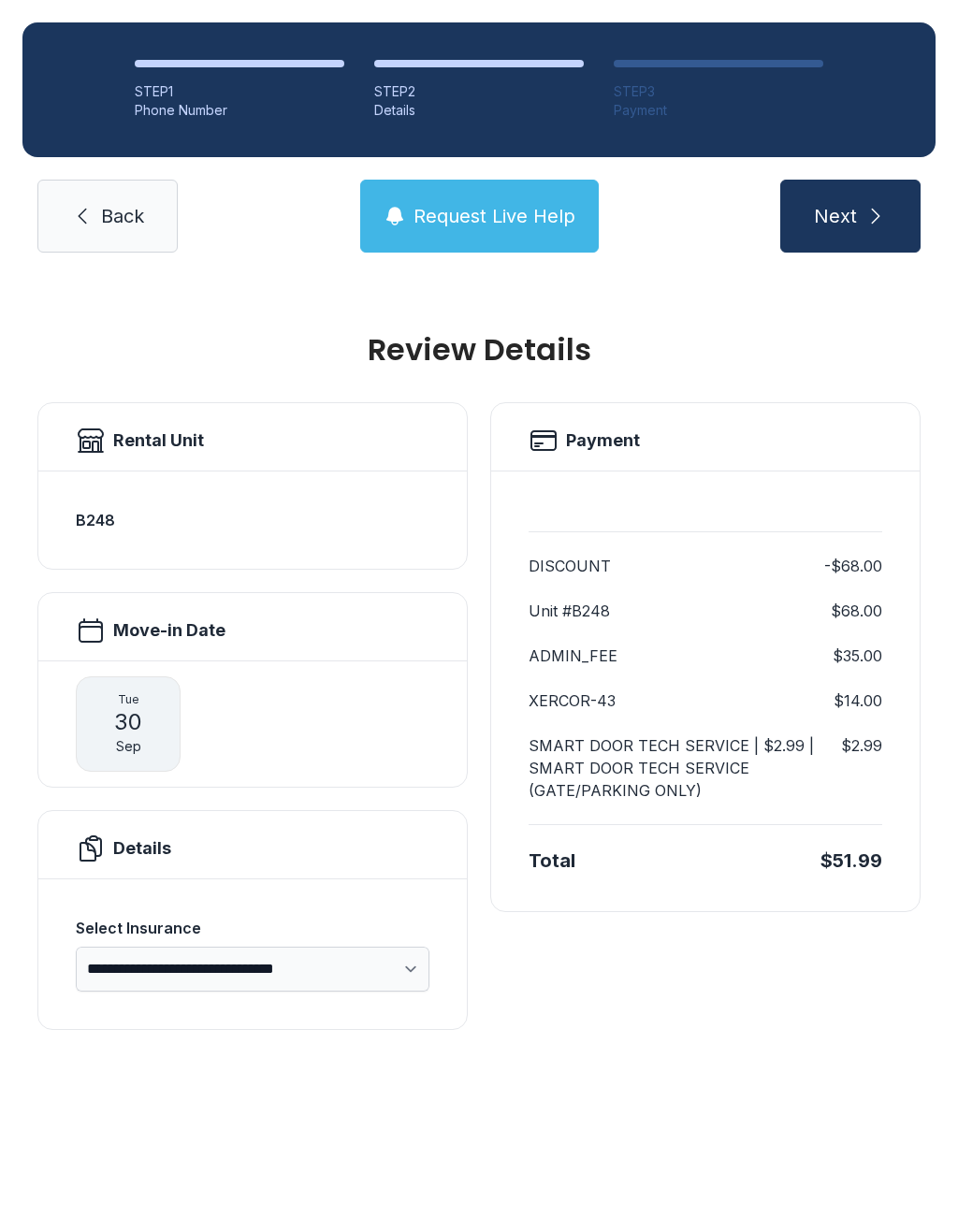
click at [101, 203] on span "Back" at bounding box center [122, 217] width 43 height 27
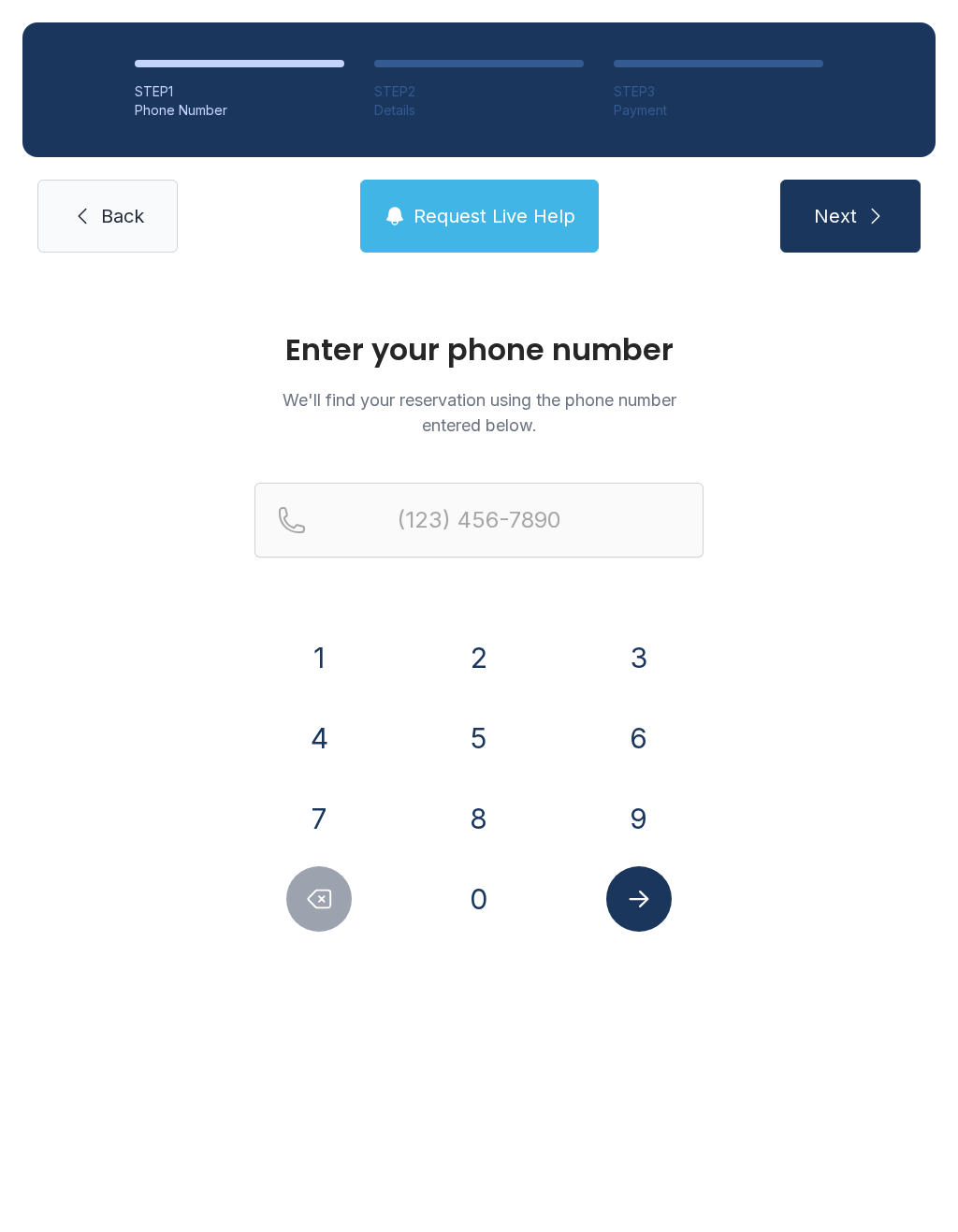
click at [883, 226] on icon "submit" at bounding box center [875, 217] width 23 height 23
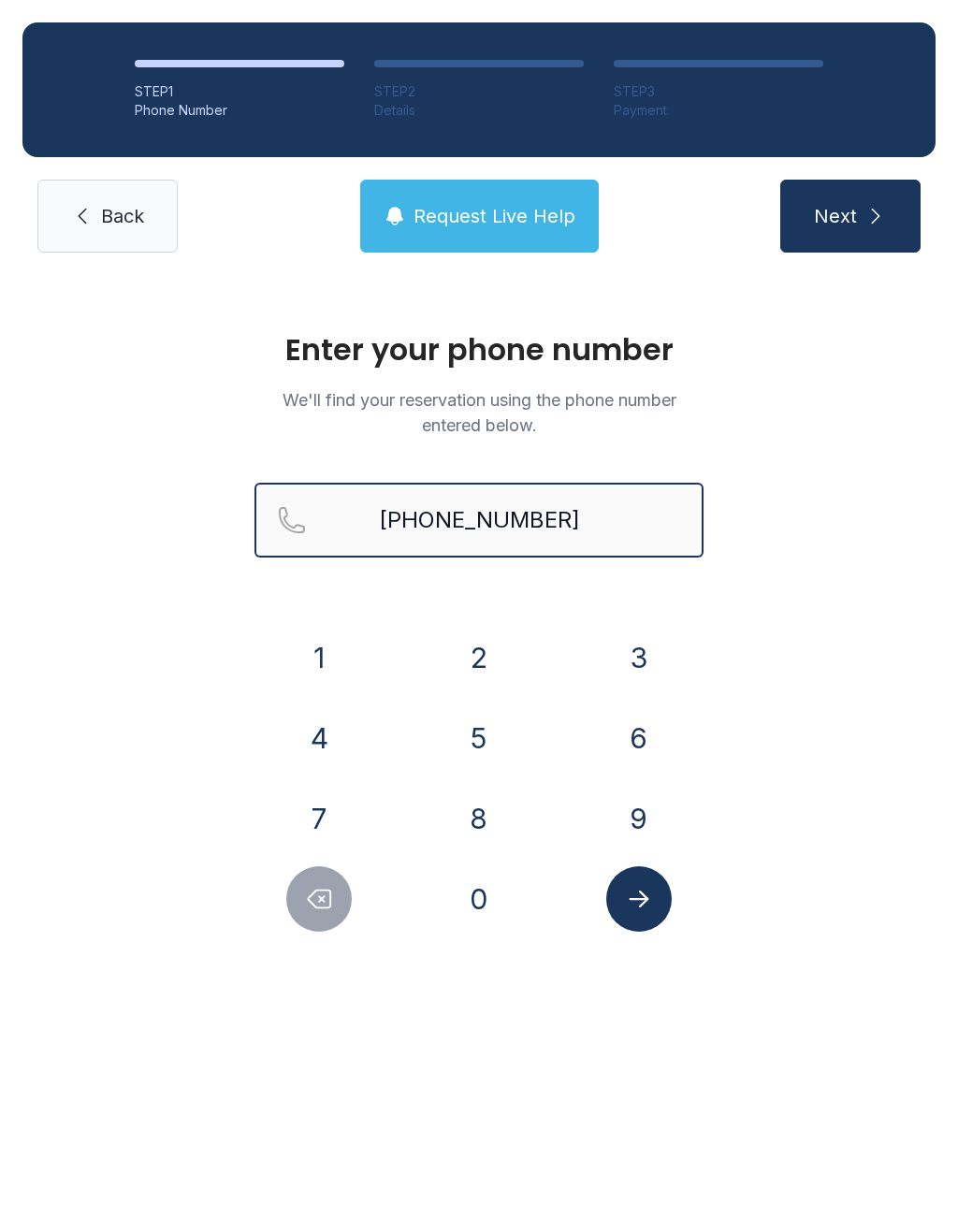
type input "[PHONE_NUMBER]"
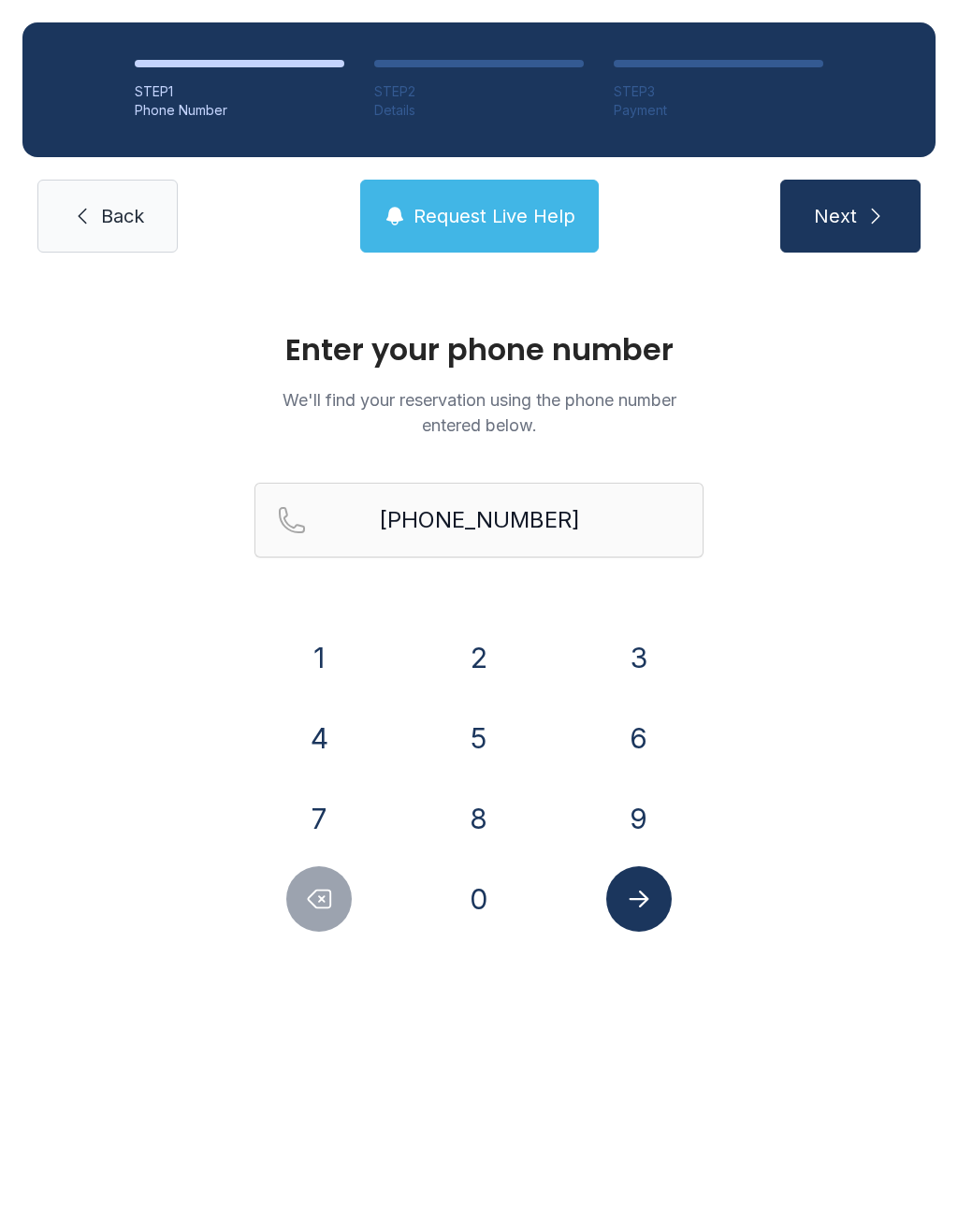
click at [858, 223] on button "Next" at bounding box center [851, 216] width 141 height 73
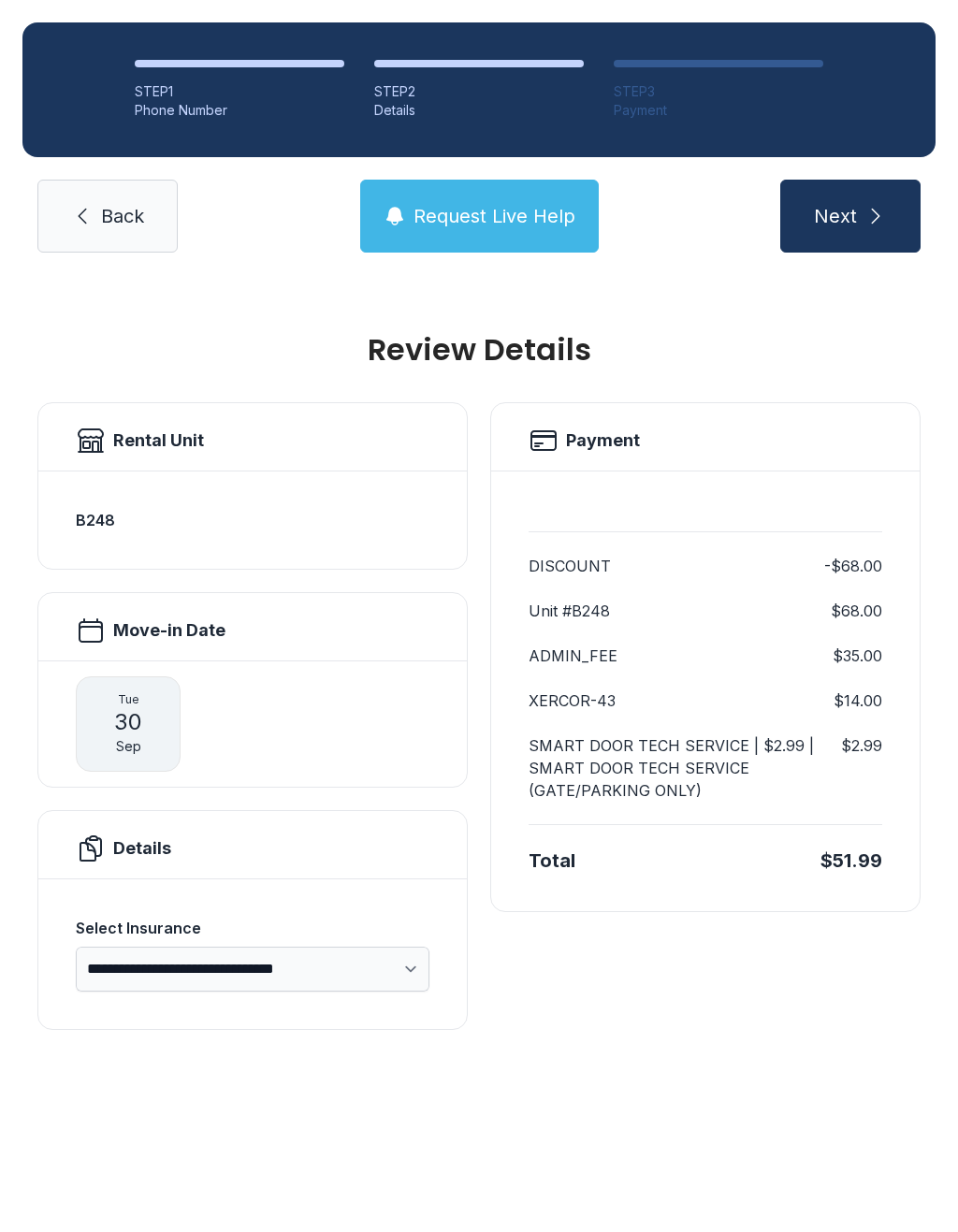
click at [157, 716] on div "[DATE]" at bounding box center [128, 723] width 105 height 95
click at [250, 718] on div "[DATE]" at bounding box center [252, 723] width 429 height 126
click at [310, 716] on div "[DATE]" at bounding box center [252, 723] width 429 height 126
click at [392, 710] on div "[DATE]" at bounding box center [252, 723] width 429 height 126
click at [450, 720] on div "[DATE]" at bounding box center [252, 723] width 429 height 126
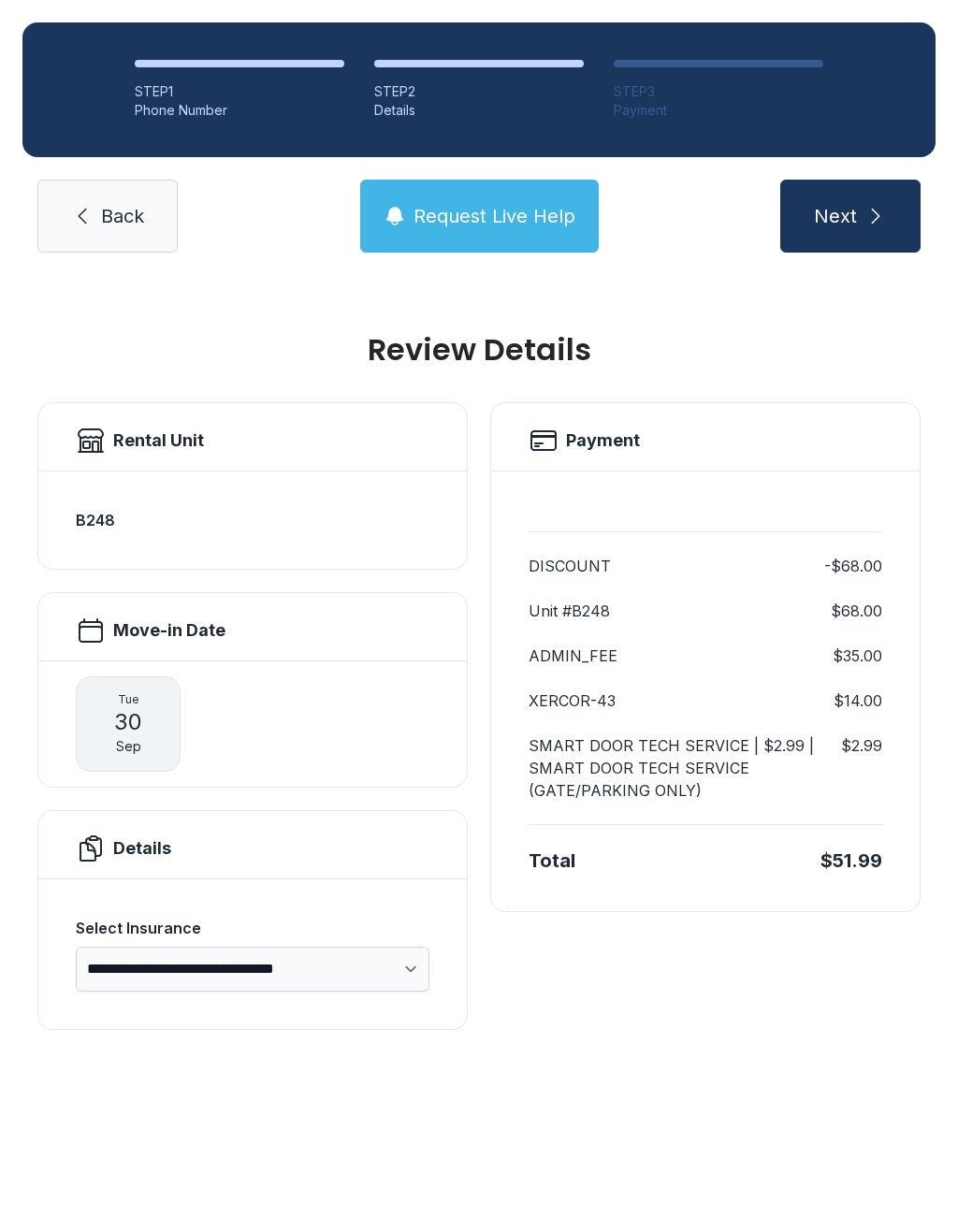
click at [524, 222] on span "Request Live Help" at bounding box center [494, 217] width 162 height 27
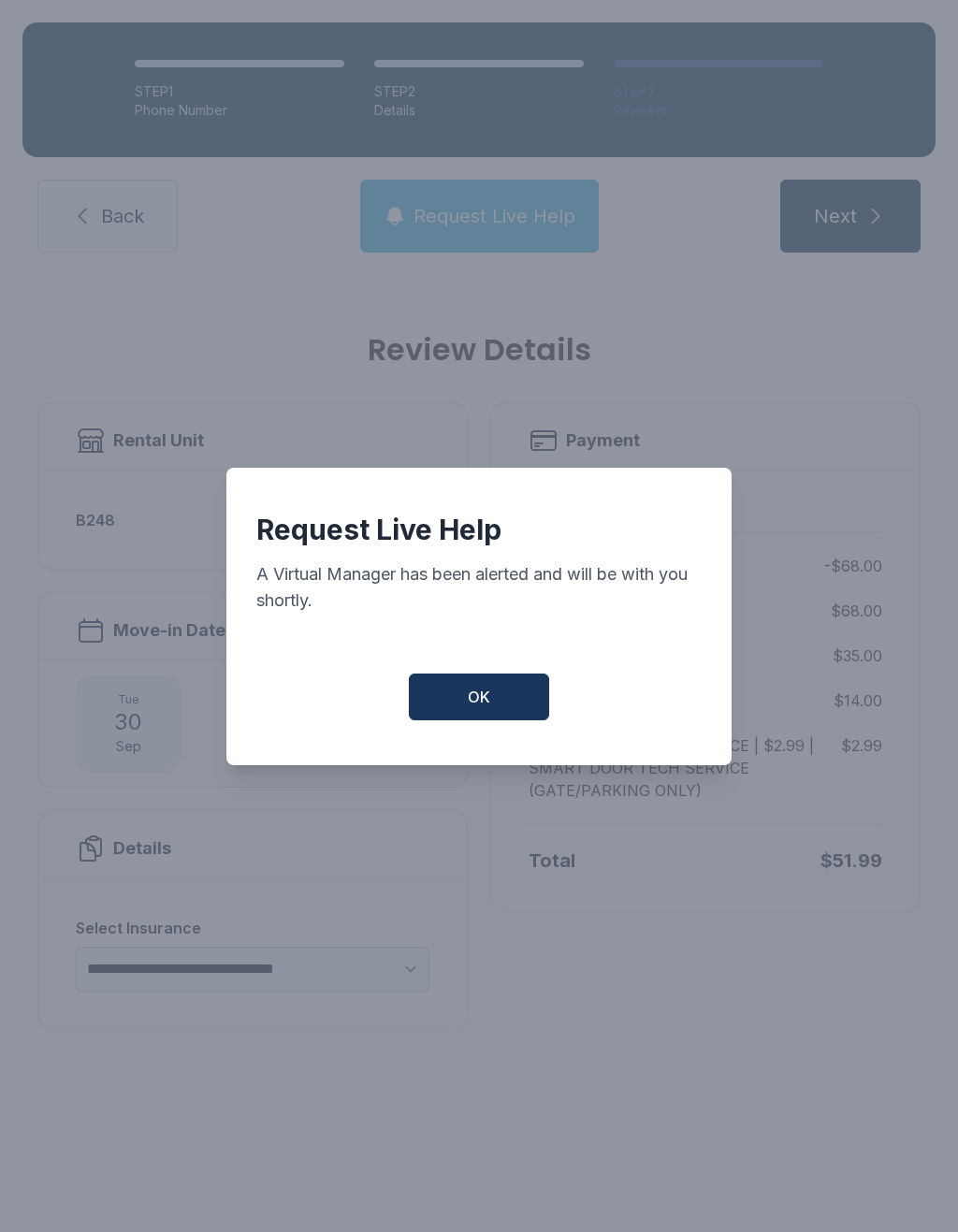
click at [501, 720] on button "OK" at bounding box center [479, 697] width 141 height 47
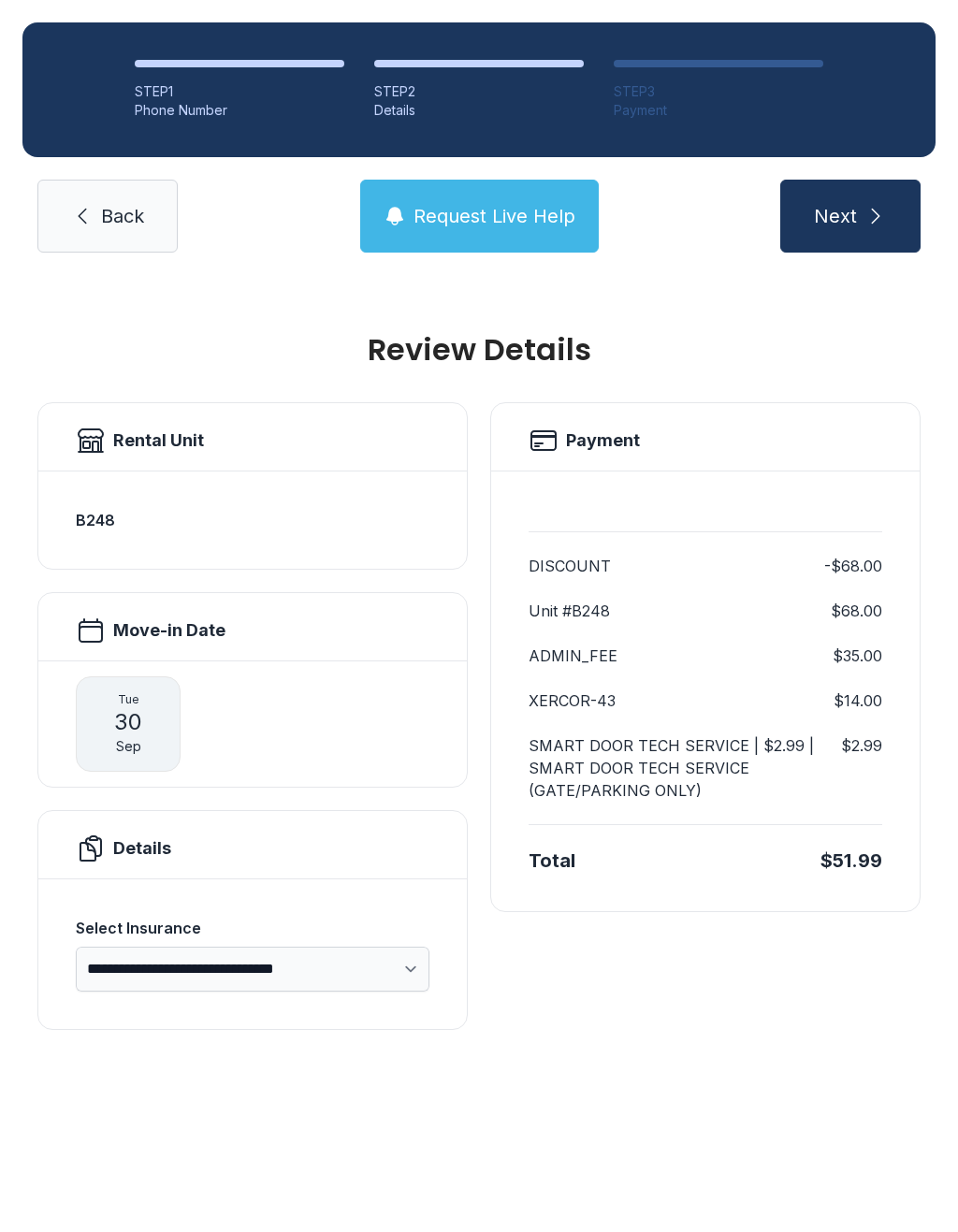
click at [123, 234] on link "Back" at bounding box center [107, 216] width 141 height 73
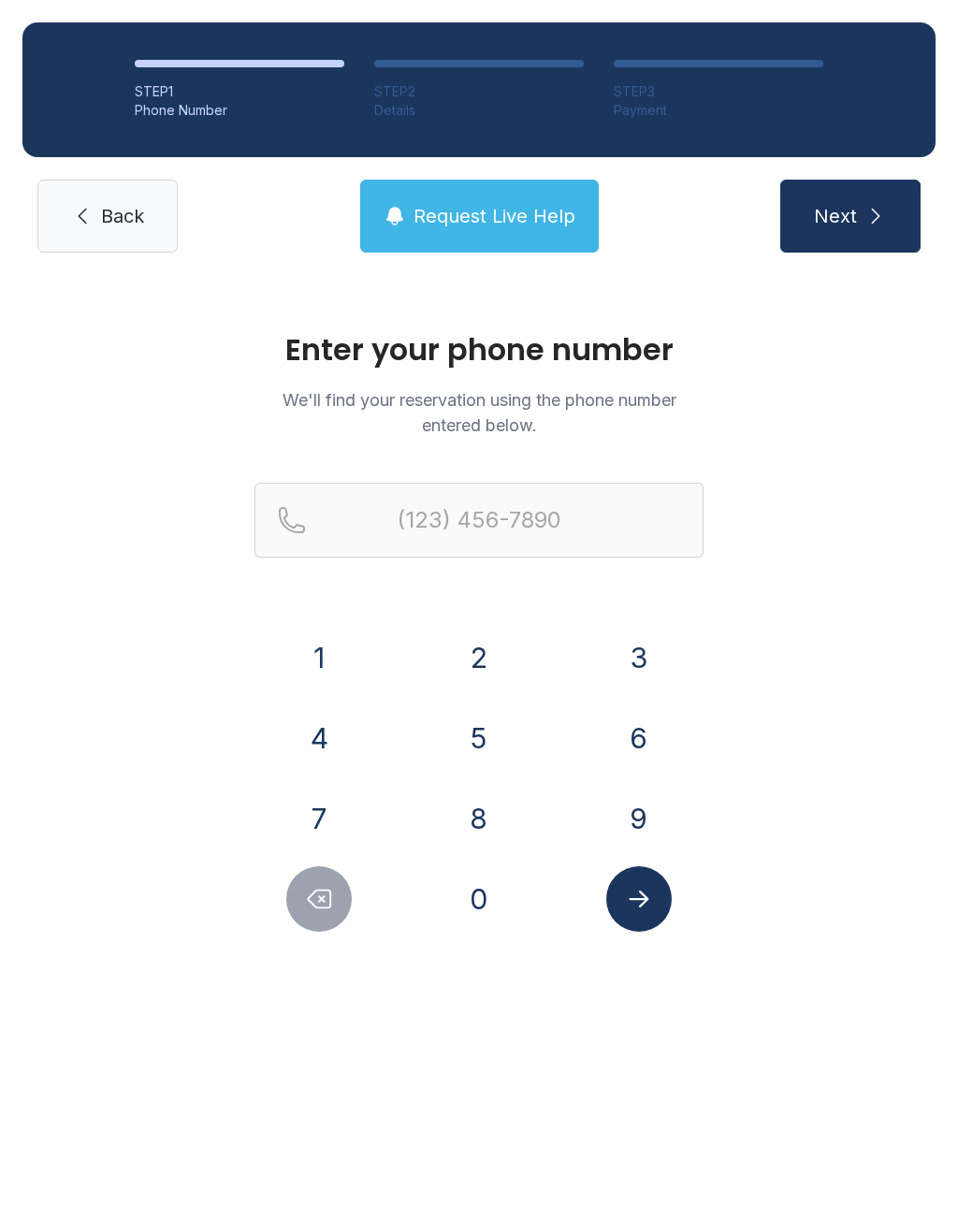
click at [111, 229] on link "Back" at bounding box center [107, 216] width 141 height 73
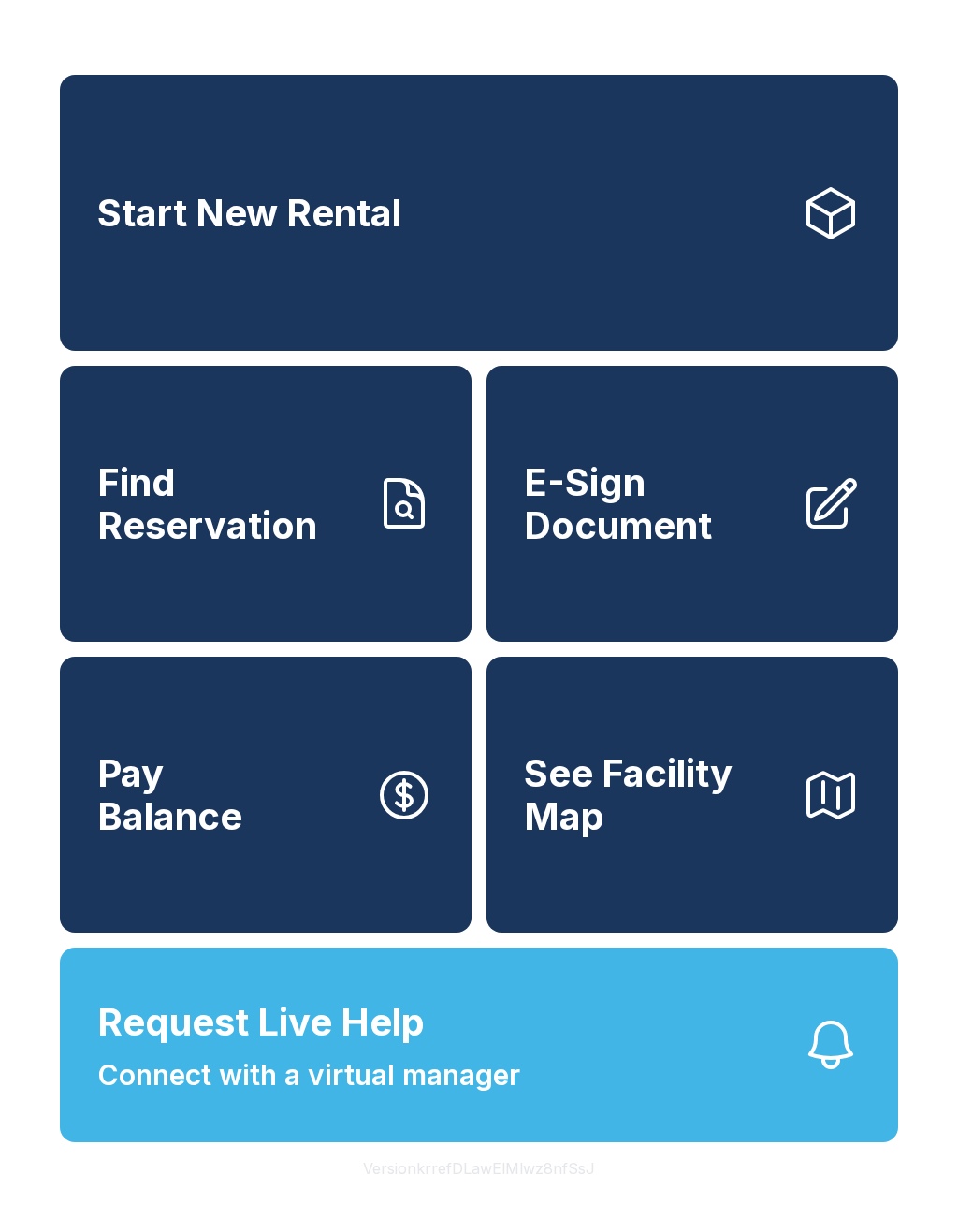
click at [784, 483] on link "E-Sign Document" at bounding box center [692, 504] width 412 height 276
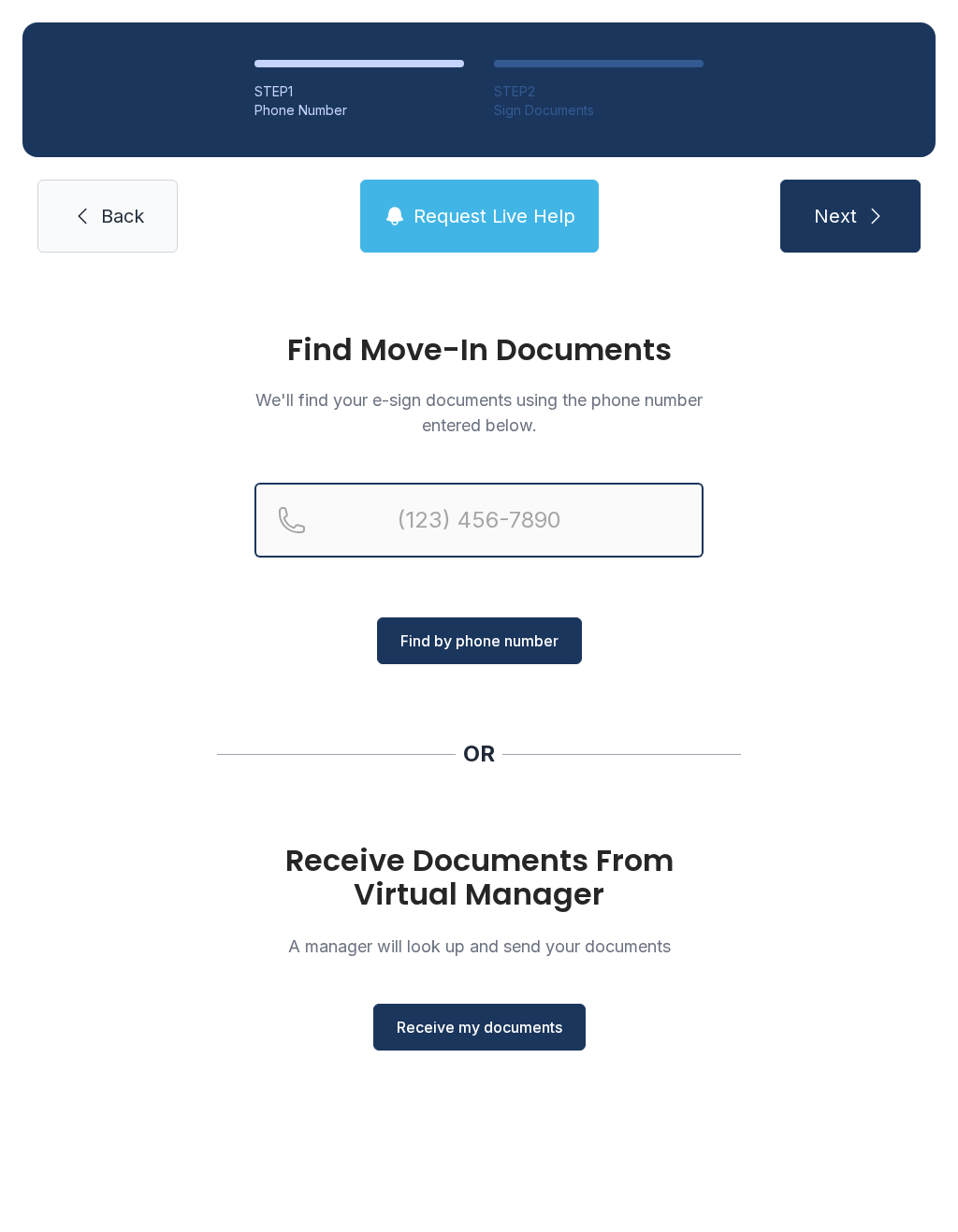
click at [421, 511] on input "Reservation phone number" at bounding box center [479, 520] width 449 height 75
type input "("
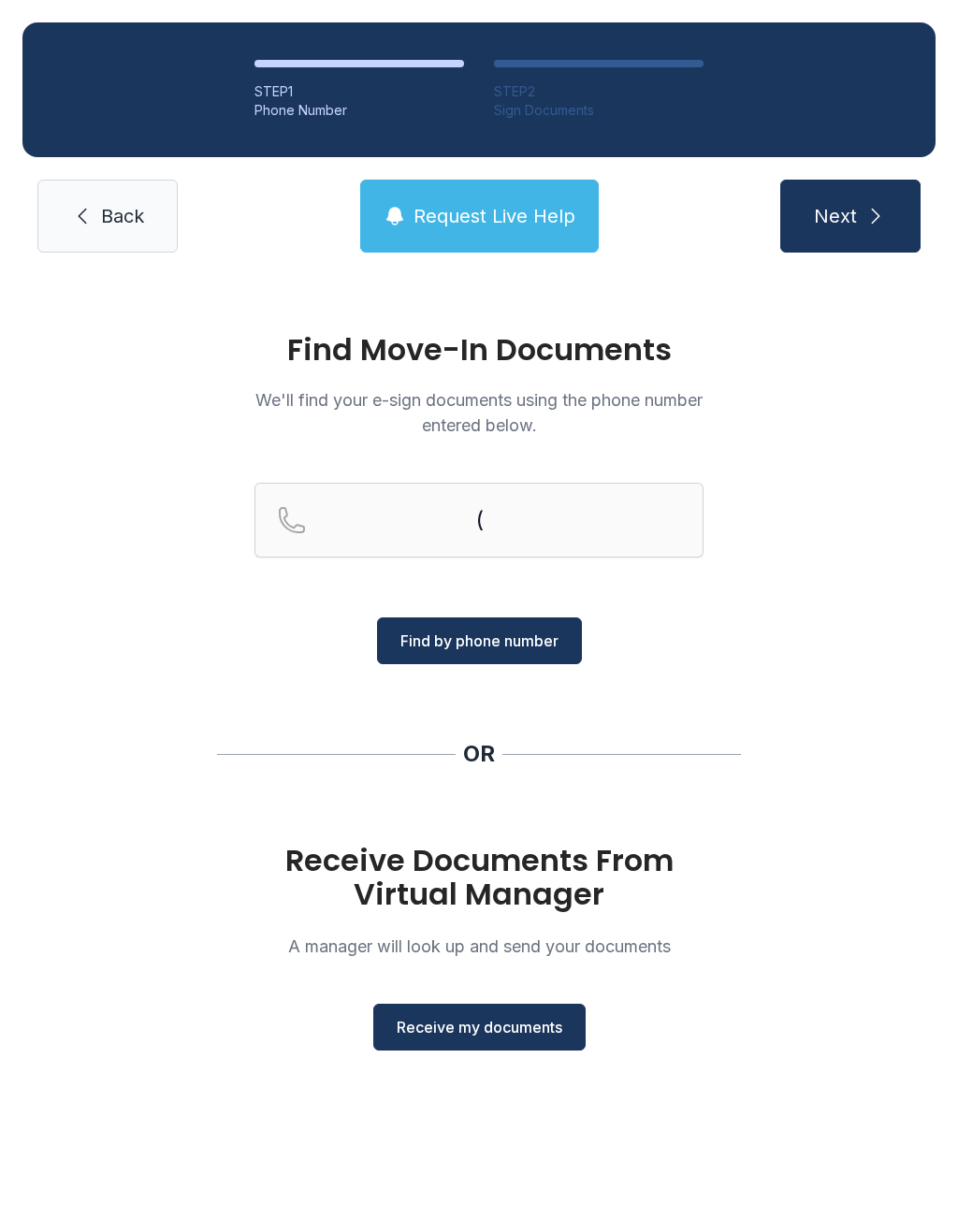
click at [94, 207] on link "Back" at bounding box center [107, 216] width 141 height 73
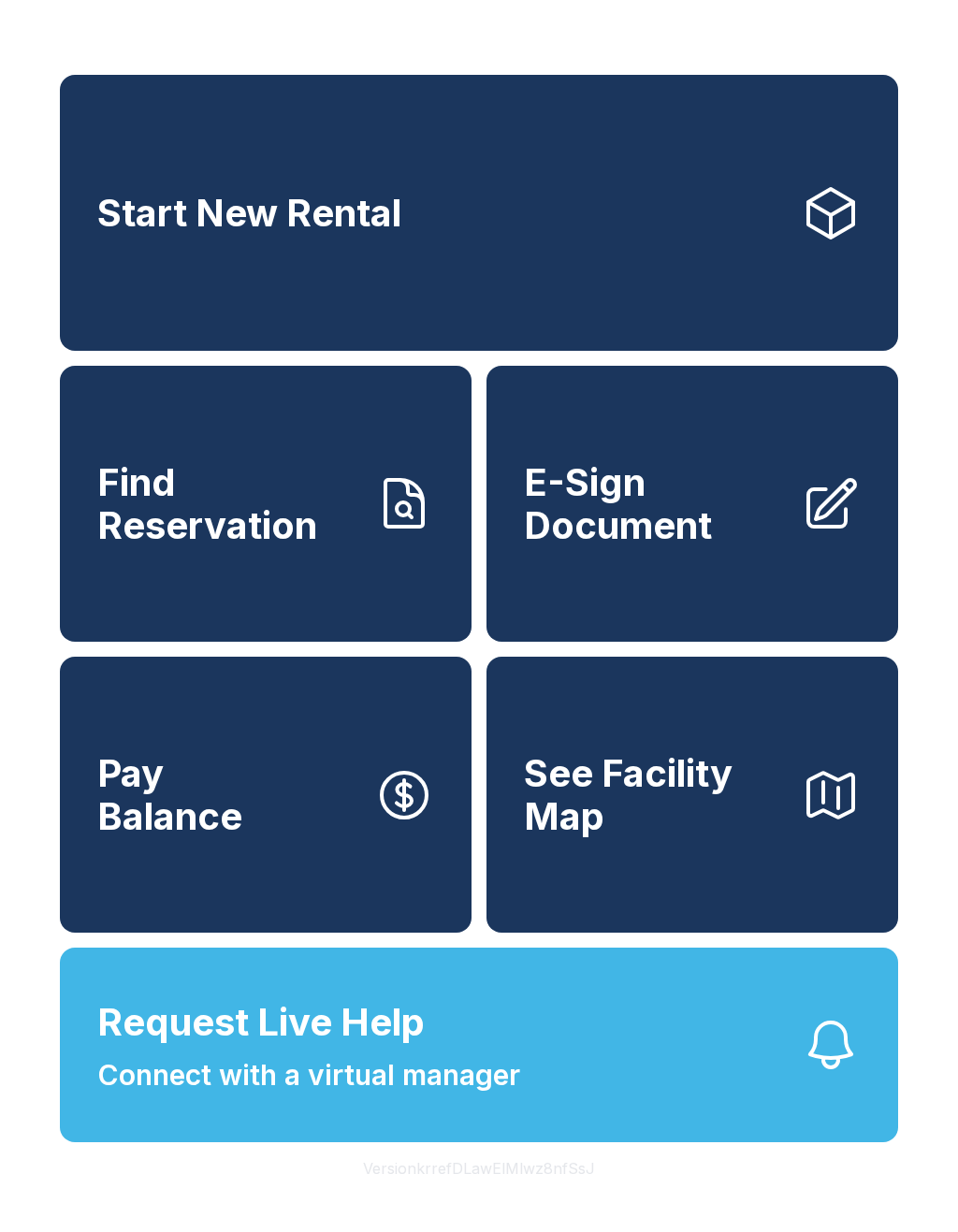
click at [738, 509] on span "E-Sign Document" at bounding box center [655, 504] width 262 height 86
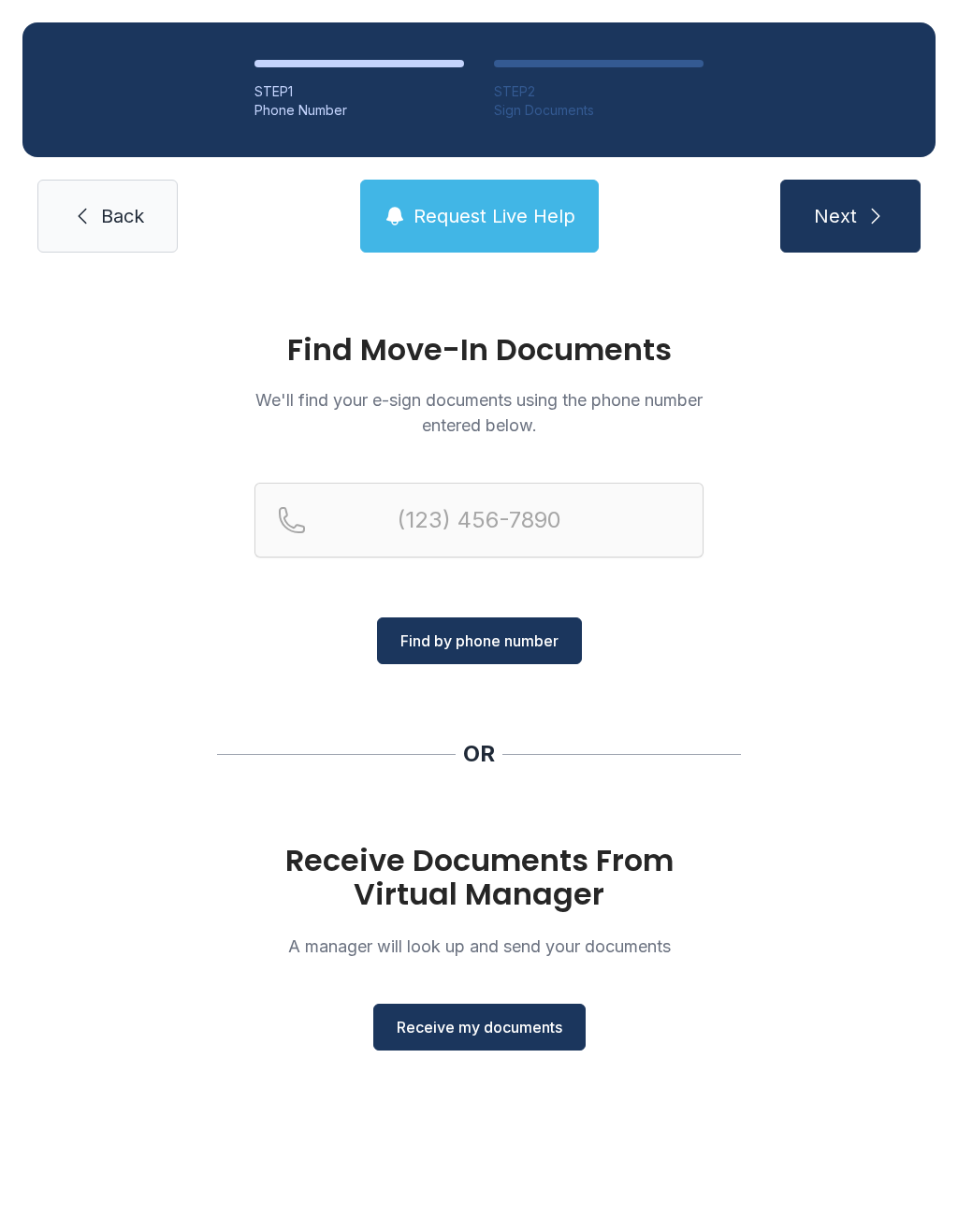
click at [518, 1029] on span "Receive my documents" at bounding box center [479, 1028] width 165 height 23
